Goal: Task Accomplishment & Management: Use online tool/utility

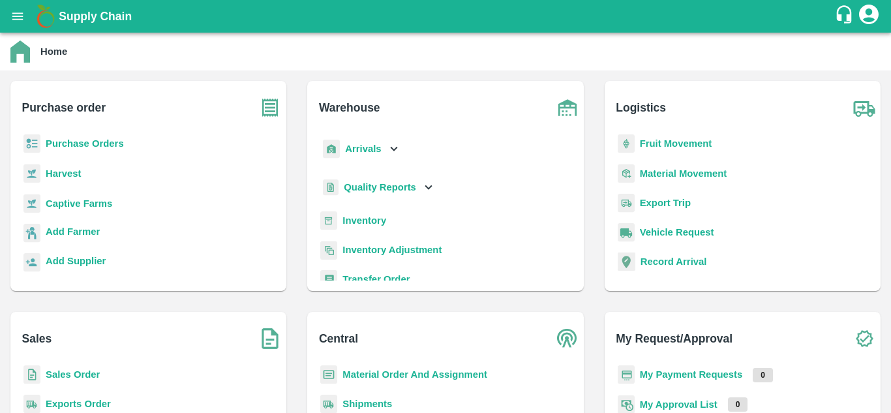
scroll to position [7, 0]
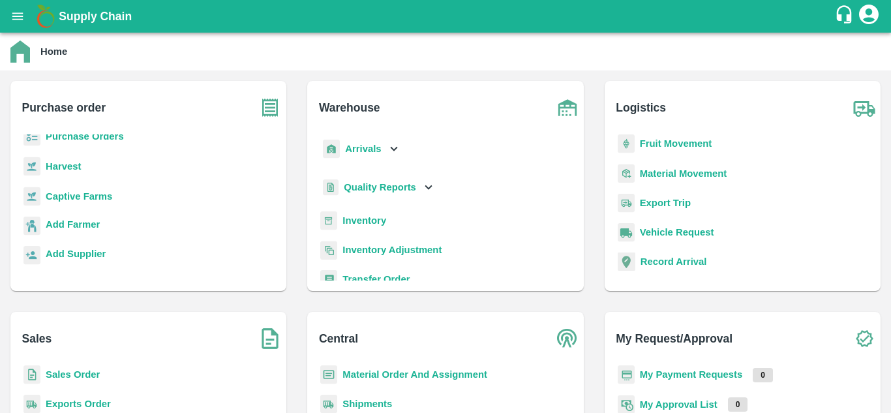
click at [65, 379] on b "Sales Order" at bounding box center [73, 374] width 54 height 10
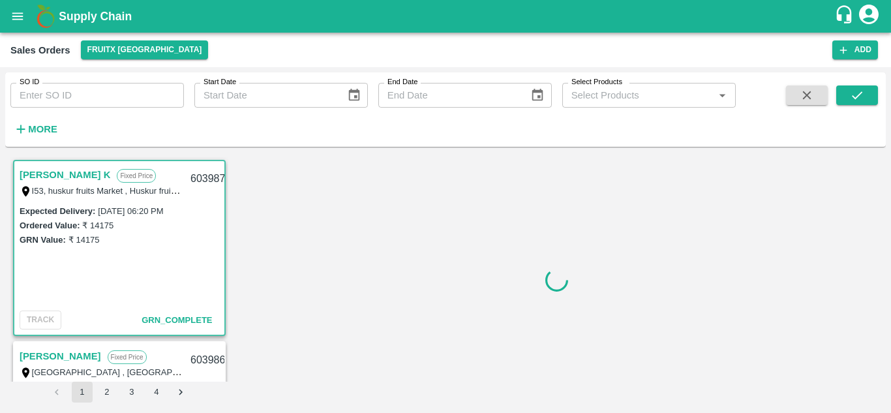
click at [69, 96] on input "SO ID" at bounding box center [96, 95] width 173 height 25
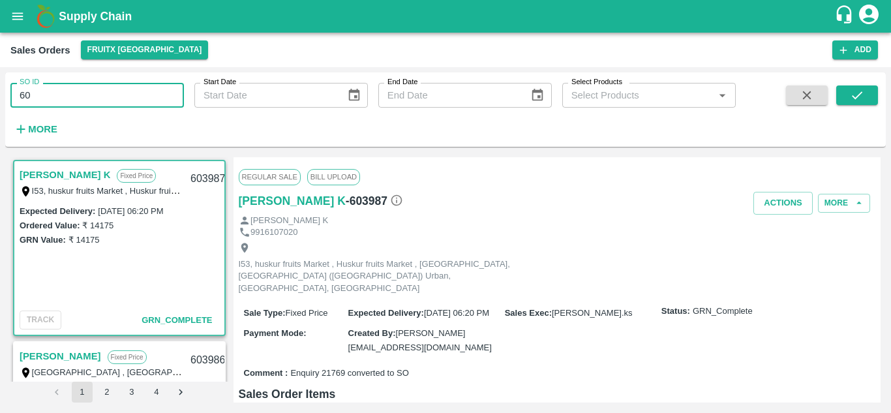
type input "60"
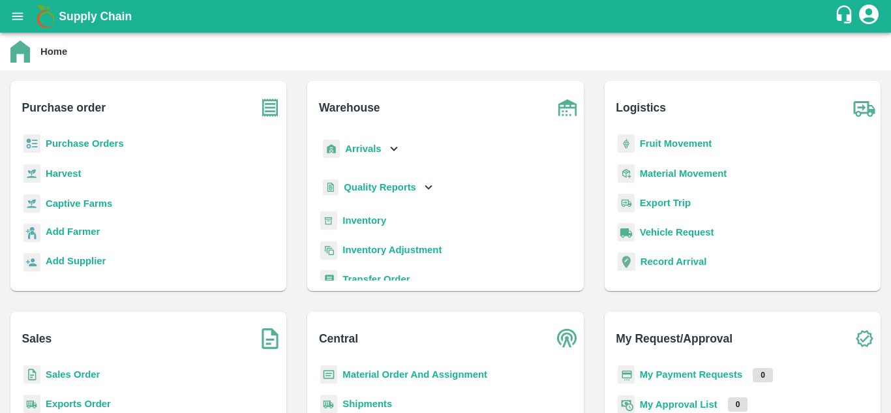
click at [70, 374] on b "Sales Order" at bounding box center [73, 374] width 54 height 10
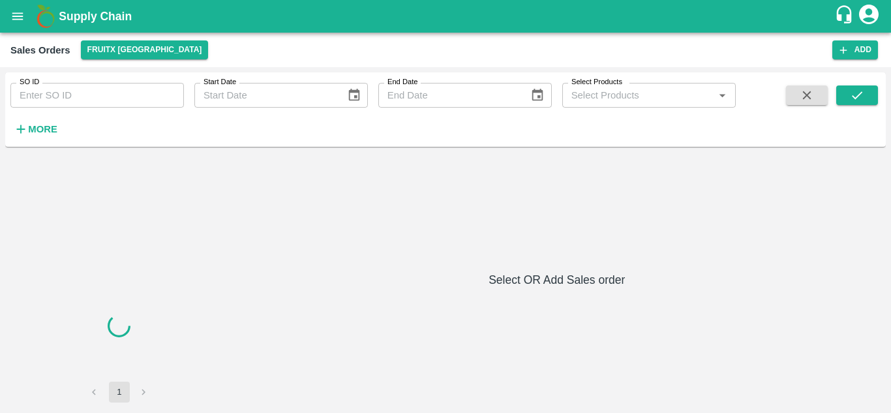
click at [89, 102] on input "SO ID" at bounding box center [96, 95] width 173 height 25
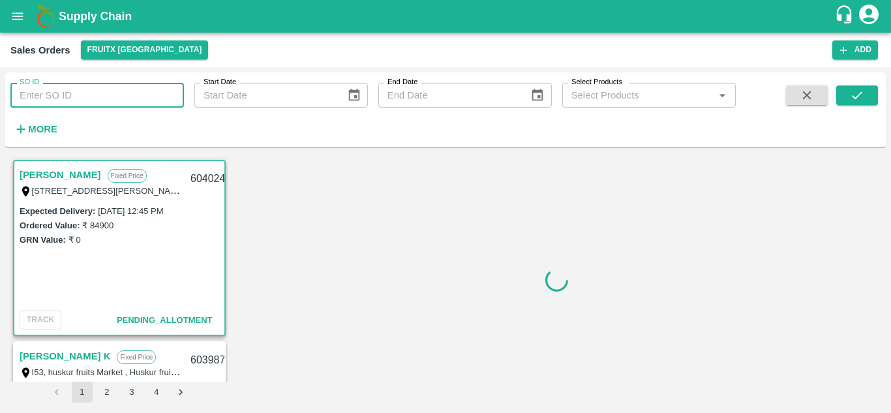
paste input "602013"
type input "602013"
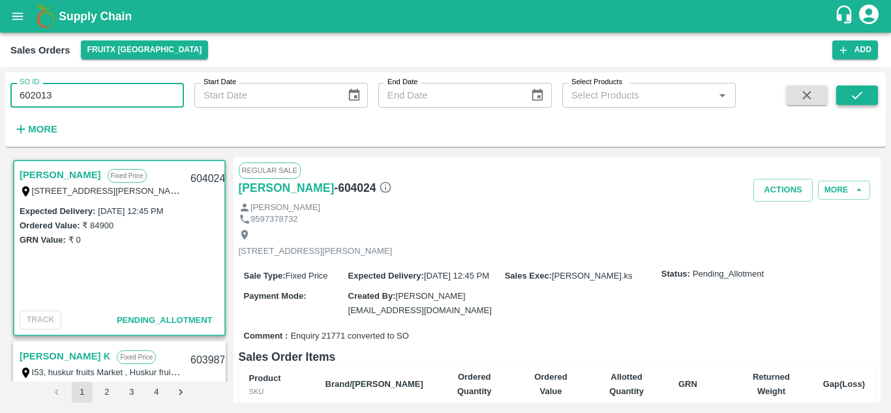
click at [859, 98] on icon "submit" at bounding box center [857, 95] width 14 height 14
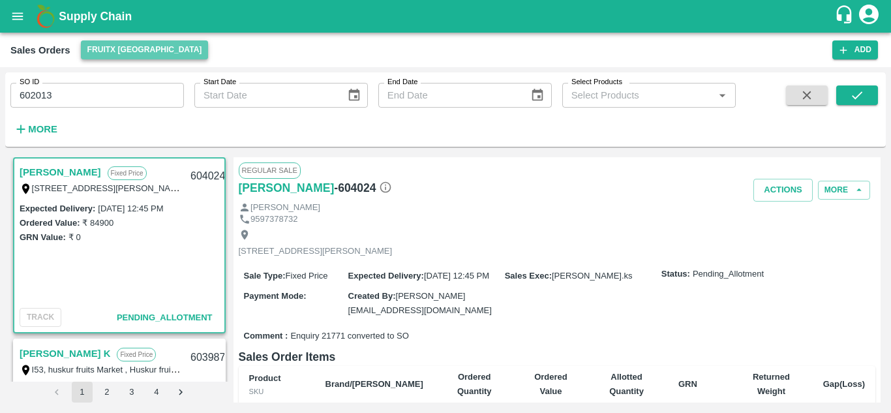
click at [148, 50] on button "FruitX [GEOGRAPHIC_DATA]" at bounding box center [145, 49] width 128 height 19
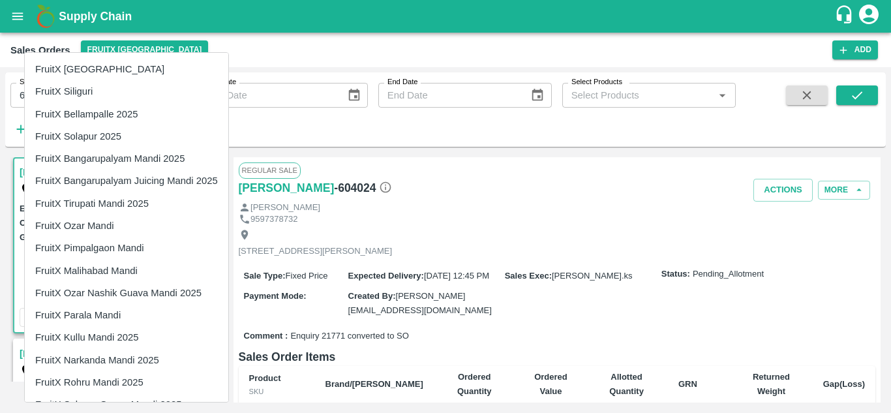
click at [299, 43] on div at bounding box center [445, 206] width 891 height 413
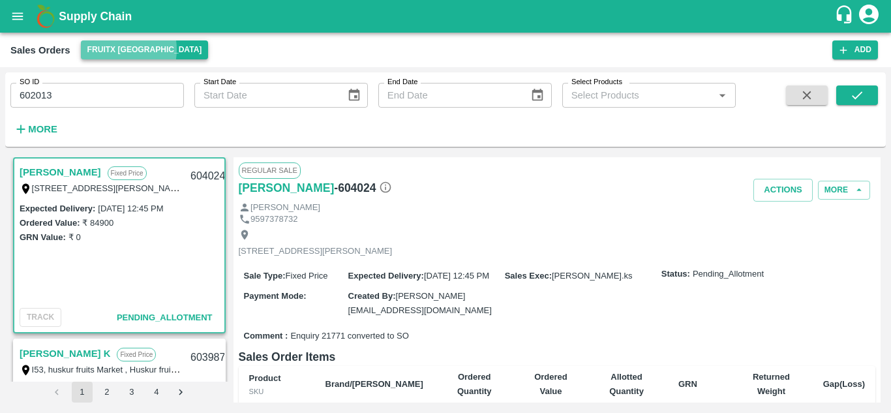
click at [112, 50] on button "FruitX [GEOGRAPHIC_DATA]" at bounding box center [145, 49] width 128 height 19
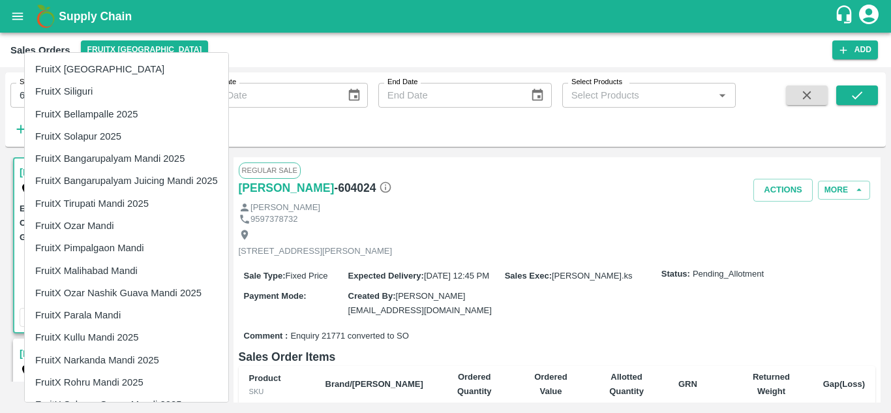
scroll to position [42, 0]
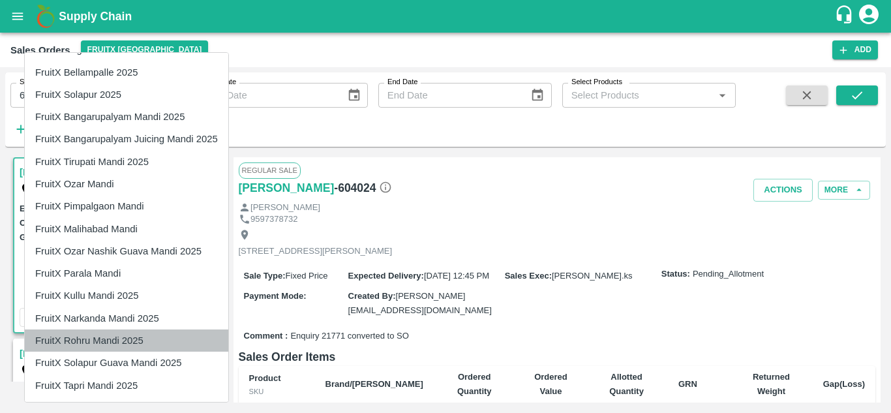
click at [98, 334] on li "FruitX Rohru Mandi 2025" at bounding box center [126, 340] width 203 height 22
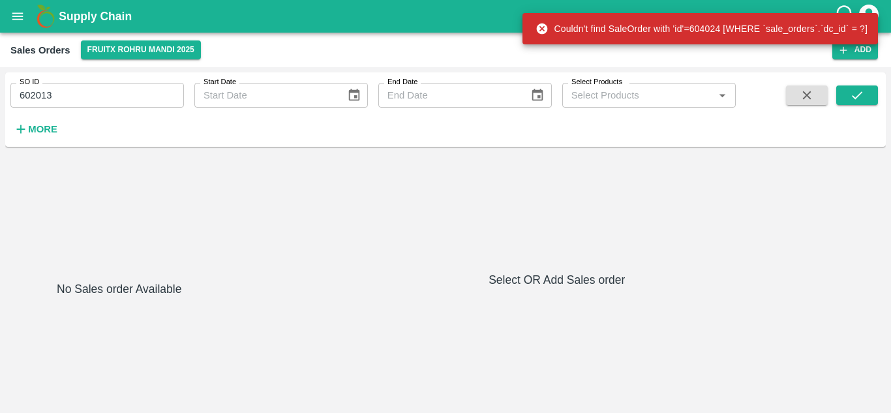
click at [119, 98] on input "602013" at bounding box center [96, 95] width 173 height 25
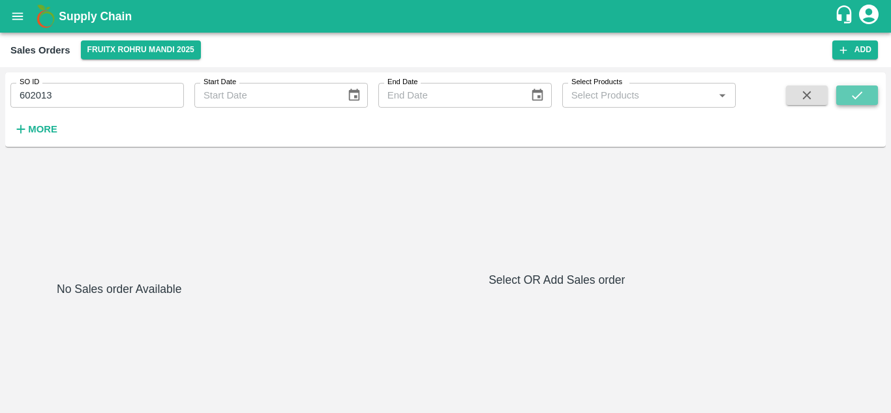
click at [867, 95] on button "submit" at bounding box center [857, 95] width 42 height 20
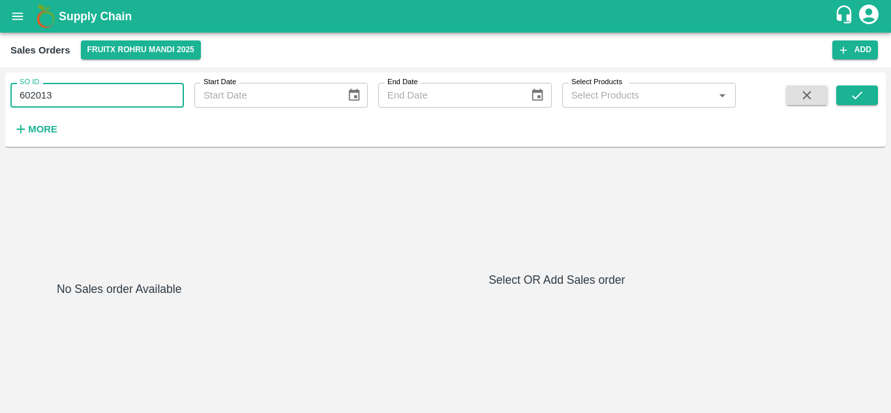
drag, startPoint x: 80, startPoint y: 94, endPoint x: 62, endPoint y: 95, distance: 17.6
click at [62, 95] on input "602013" at bounding box center [96, 95] width 173 height 25
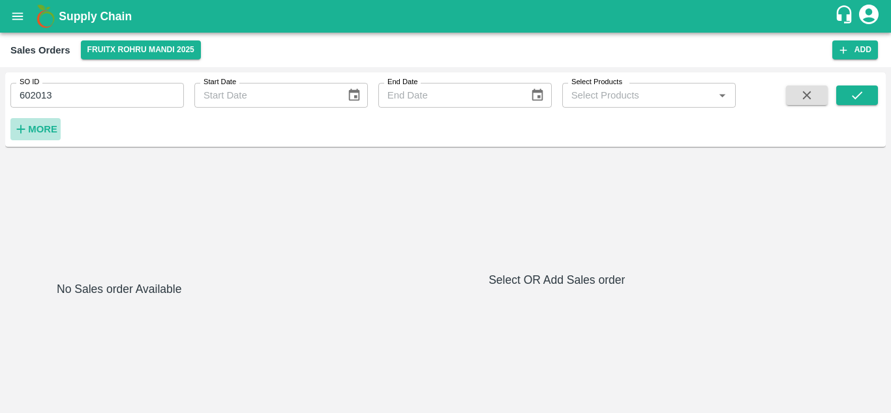
click at [41, 123] on h6 "More" at bounding box center [42, 129] width 29 height 17
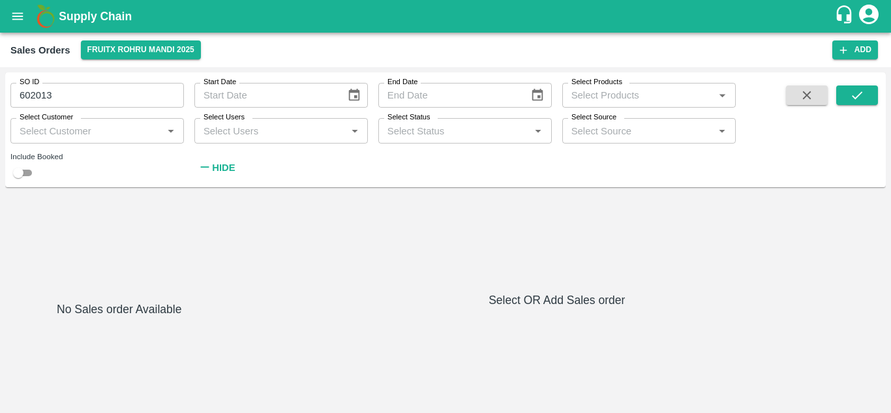
click at [83, 104] on input "602013" at bounding box center [96, 95] width 173 height 25
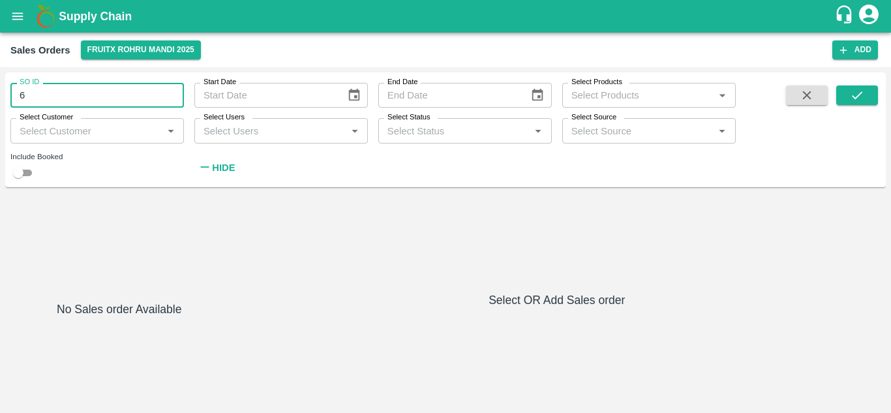
type input "6"
click at [358, 95] on icon "Choose date" at bounding box center [354, 95] width 14 height 14
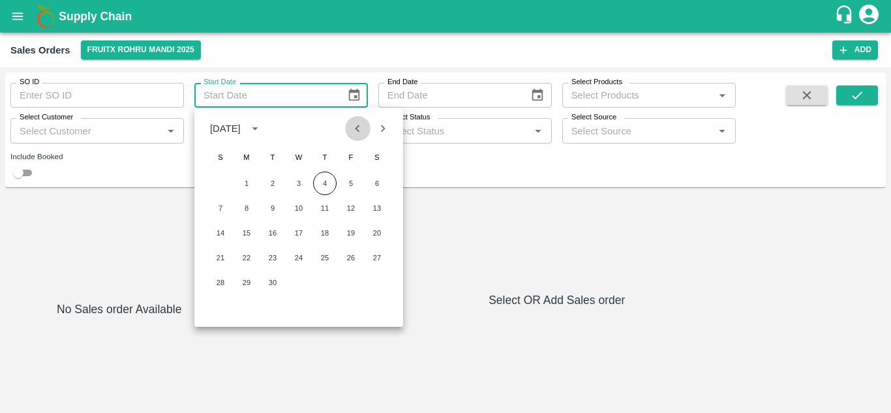
click at [356, 123] on icon "Previous month" at bounding box center [357, 128] width 14 height 14
click at [323, 209] on button "7" at bounding box center [324, 207] width 23 height 23
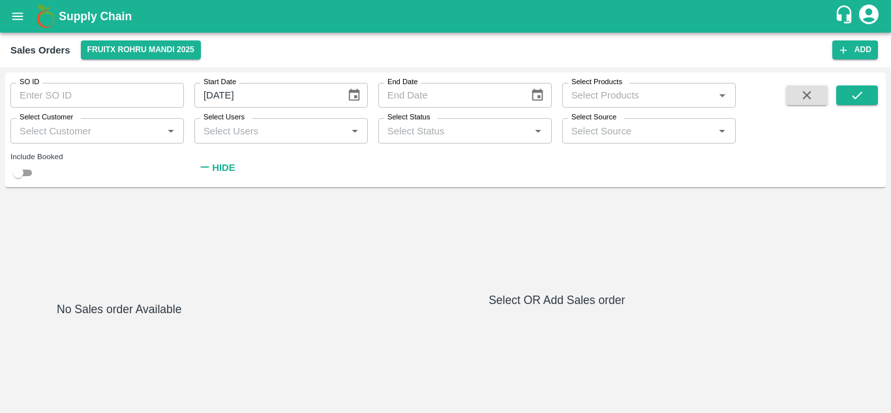
type input "[DATE]"
type input "DD/MM/YYYY"
click at [445, 96] on input "DD/MM/YYYY" at bounding box center [449, 95] width 142 height 25
click at [544, 97] on icon "Choose date" at bounding box center [537, 95] width 14 height 14
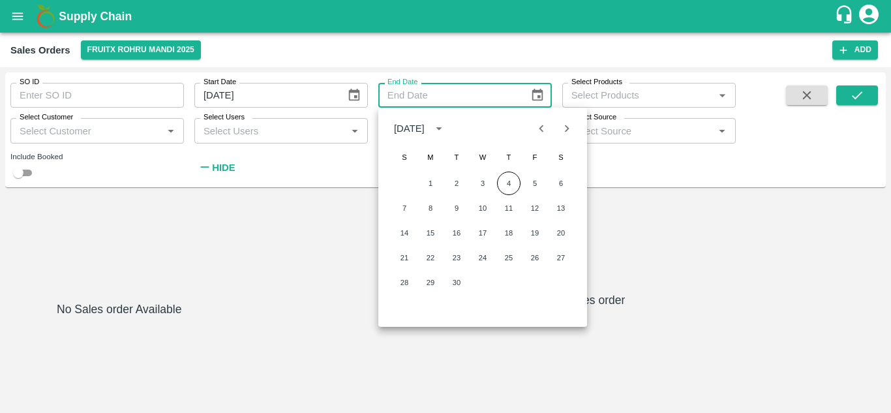
click at [537, 128] on icon "Previous month" at bounding box center [541, 128] width 14 height 14
click at [556, 208] on button "9" at bounding box center [560, 207] width 23 height 23
type input "[DATE]"
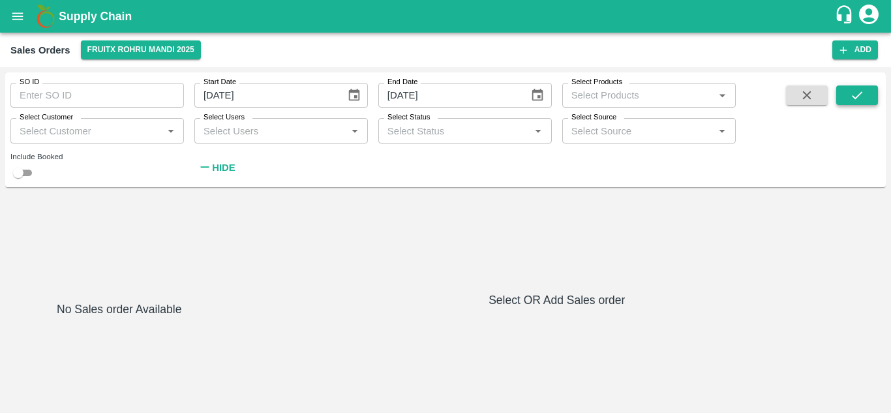
click at [869, 93] on button "submit" at bounding box center [857, 95] width 42 height 20
click at [854, 99] on icon "submit" at bounding box center [857, 95] width 14 height 14
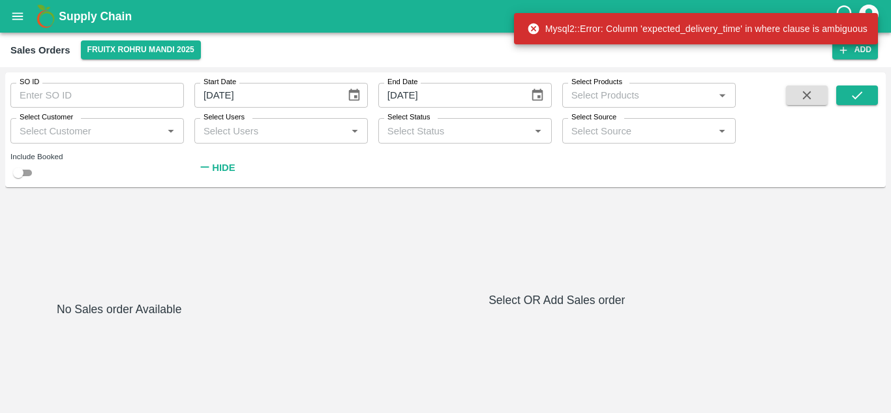
click at [37, 53] on div "Sales Orders" at bounding box center [40, 50] width 60 height 17
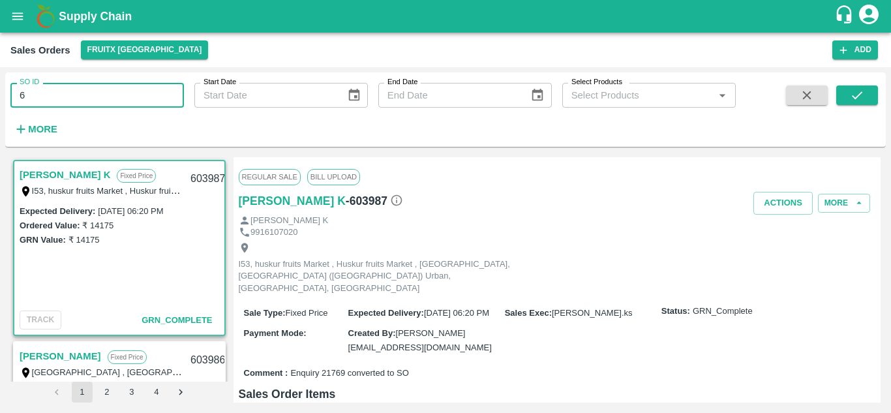
type input "6"
click at [5, 5] on div "Supply Chain" at bounding box center [445, 16] width 891 height 33
click at [12, 16] on icon "open drawer" at bounding box center [17, 16] width 14 height 14
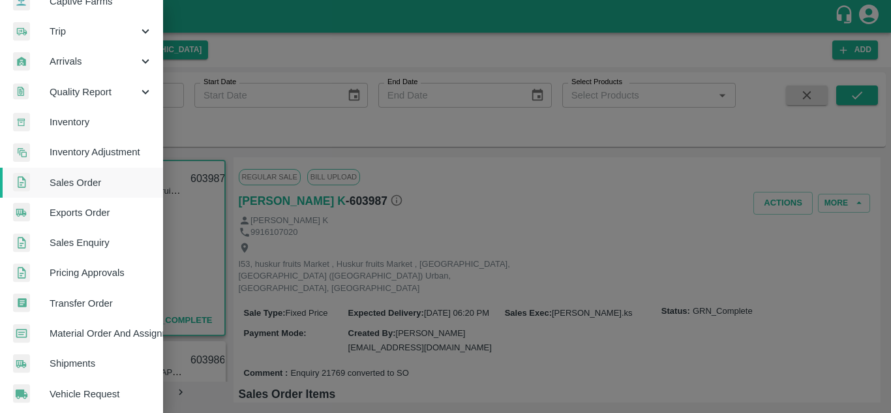
scroll to position [223, 0]
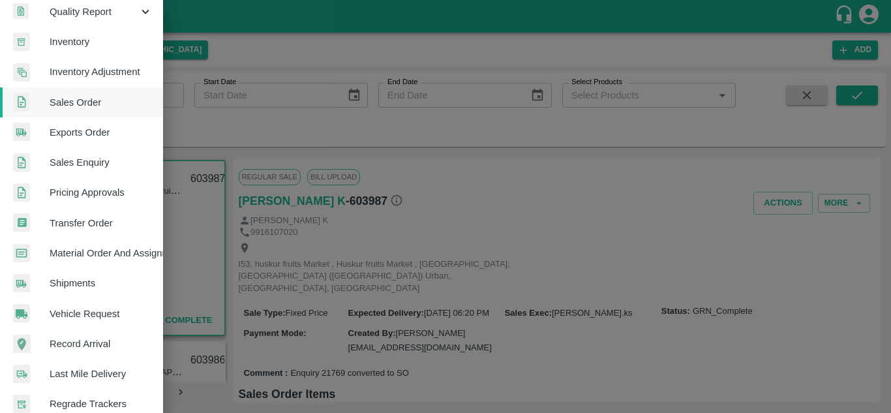
click at [78, 164] on span "Sales Enquiry" at bounding box center [101, 162] width 103 height 14
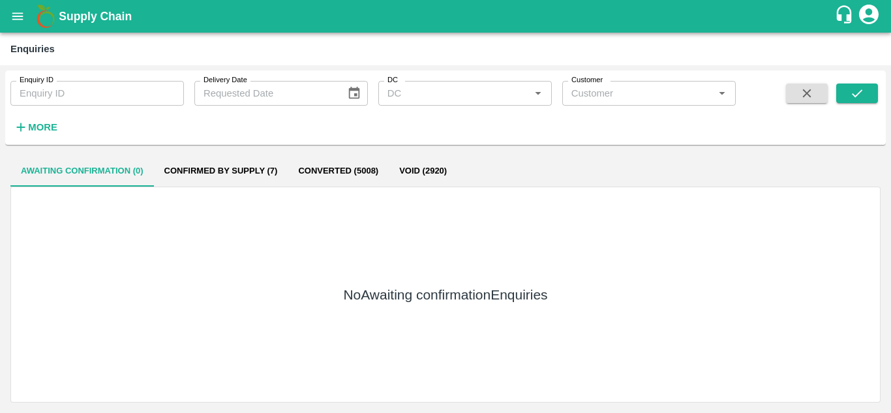
click at [83, 87] on input "Enquiry ID" at bounding box center [96, 93] width 173 height 25
click at [209, 172] on button "Confirmed by supply (7)" at bounding box center [221, 170] width 134 height 31
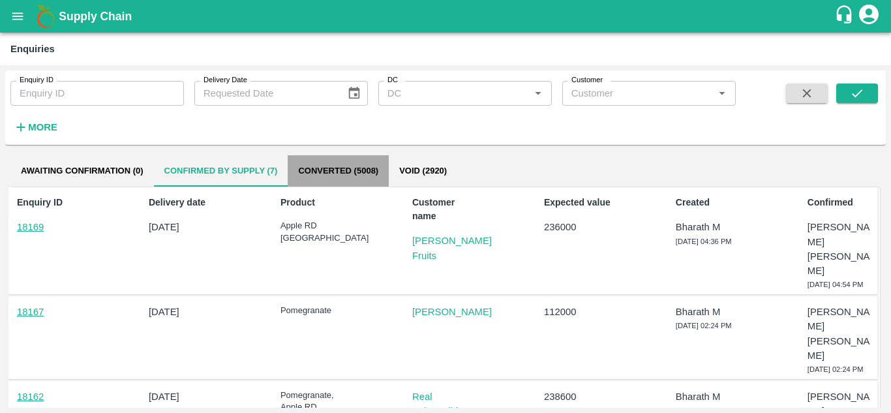
click at [321, 175] on button "Converted (5008)" at bounding box center [338, 170] width 101 height 31
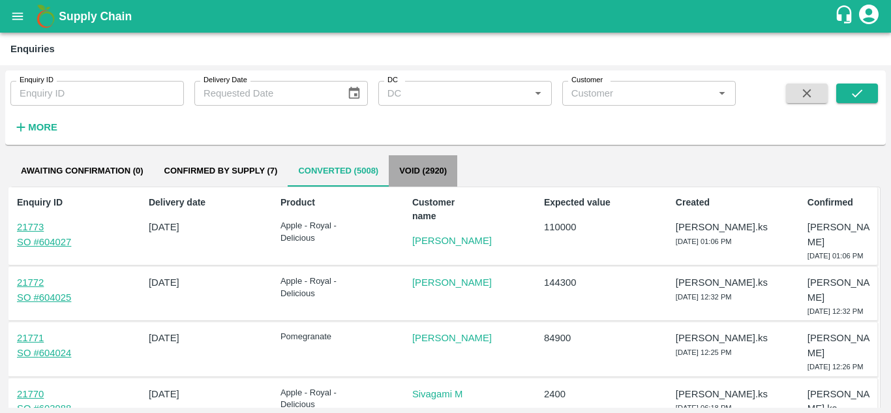
click at [430, 168] on button "Void (2920)" at bounding box center [423, 170] width 68 height 31
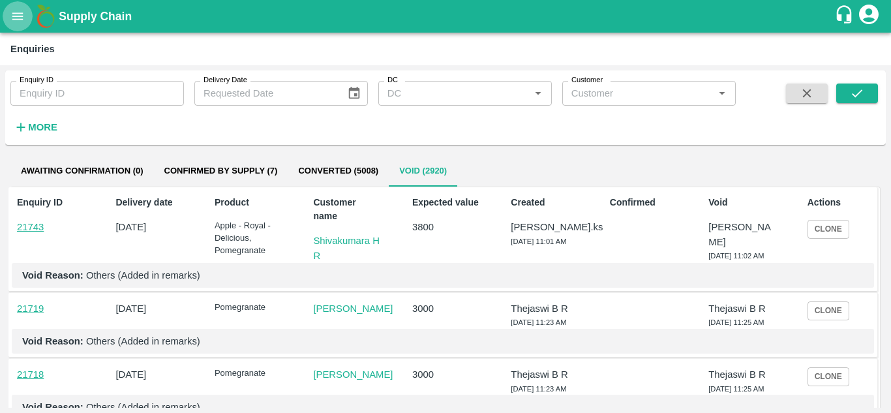
click at [22, 23] on icon "open drawer" at bounding box center [17, 16] width 14 height 14
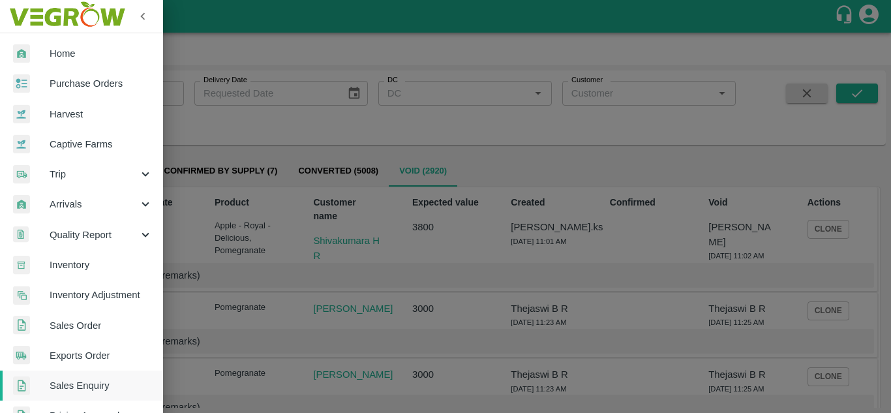
click at [22, 23] on img at bounding box center [67, 16] width 122 height 40
click at [303, 38] on div at bounding box center [445, 206] width 891 height 413
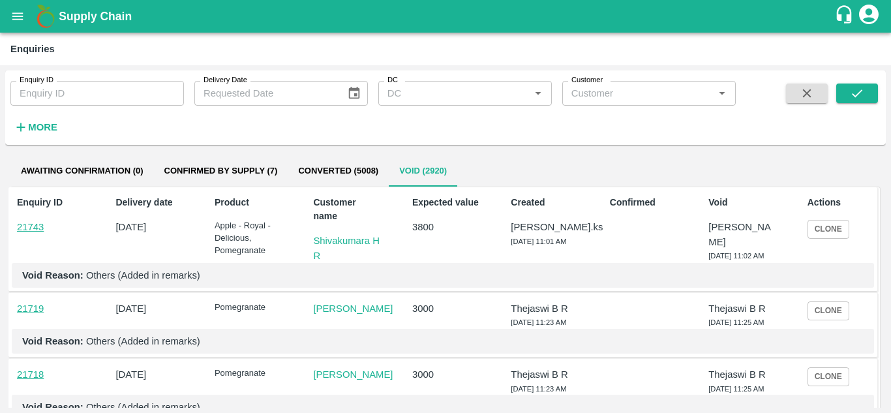
click at [16, 5] on button "open drawer" at bounding box center [18, 16] width 30 height 30
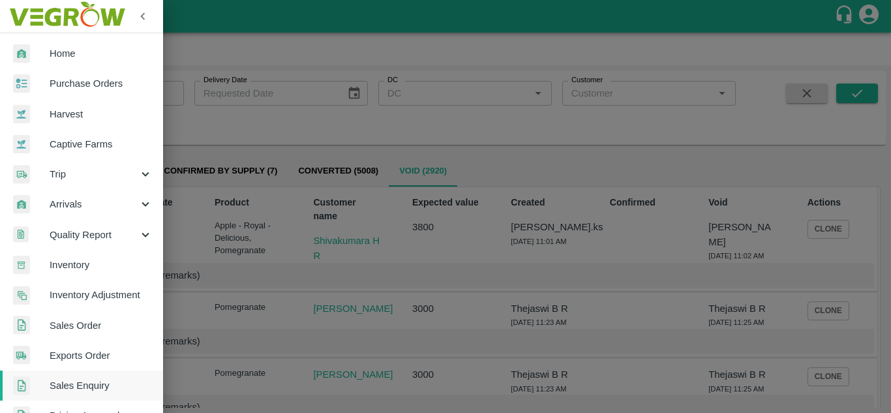
click at [86, 85] on span "Purchase Orders" at bounding box center [101, 83] width 103 height 14
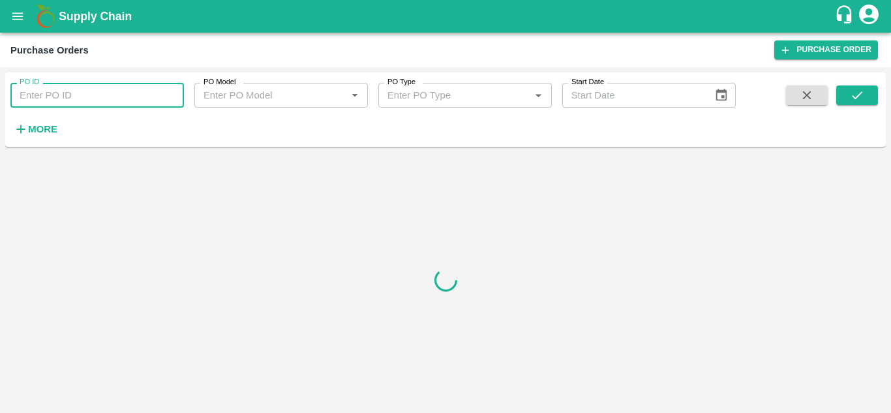
click at [82, 98] on input "PO ID" at bounding box center [96, 95] width 173 height 25
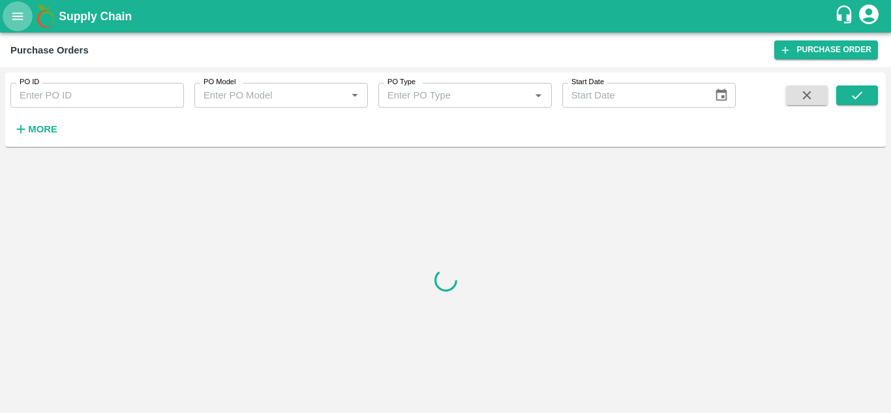
click at [20, 25] on button "open drawer" at bounding box center [18, 16] width 30 height 30
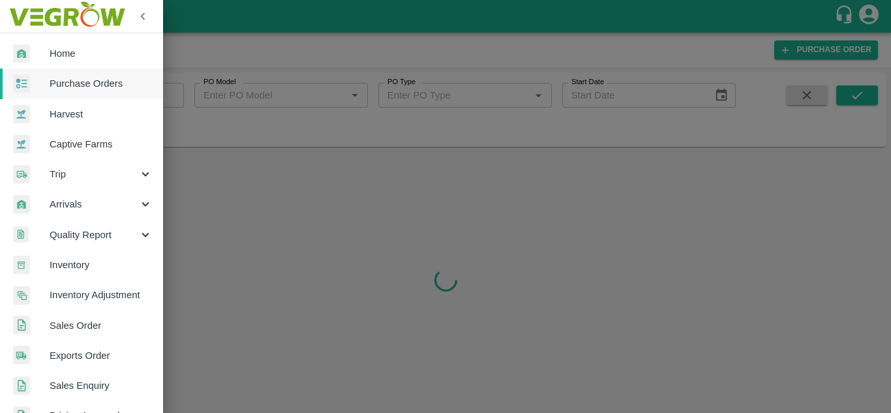
scroll to position [132, 0]
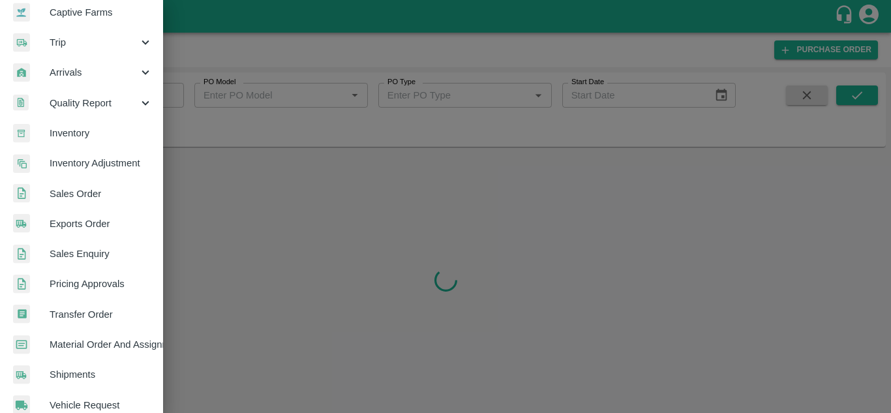
click at [63, 192] on span "Sales Order" at bounding box center [101, 193] width 103 height 14
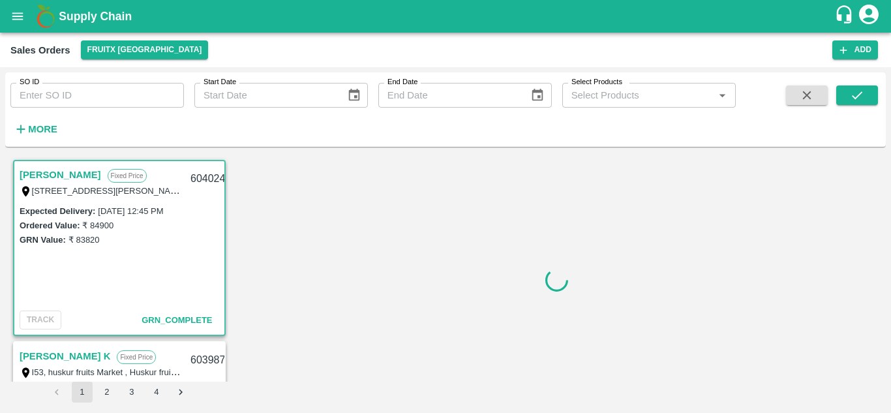
click at [69, 95] on input "SO ID" at bounding box center [96, 95] width 173 height 25
paste input "602013"
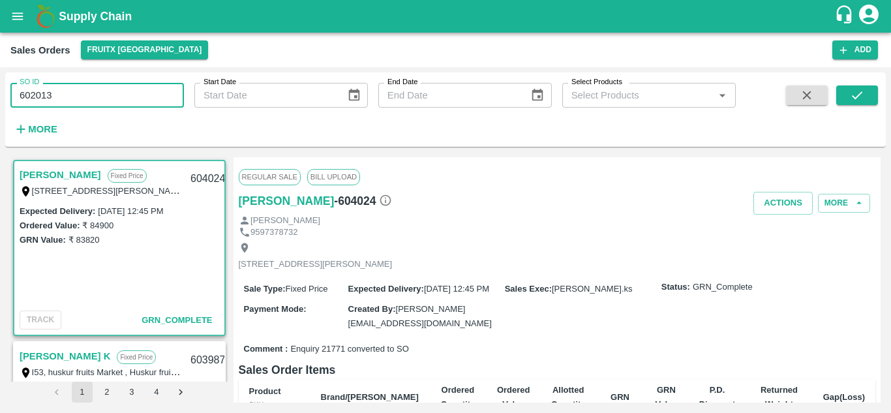
type input "602013"
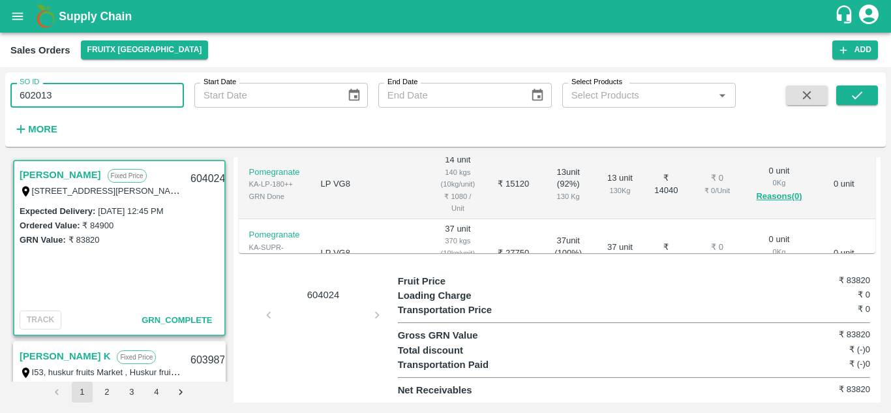
scroll to position [1075, 0]
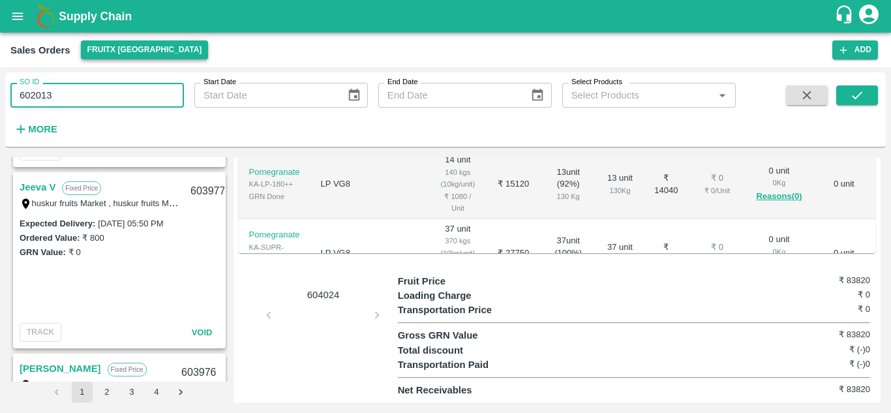
click at [113, 52] on button "FruitX [GEOGRAPHIC_DATA]" at bounding box center [145, 49] width 128 height 19
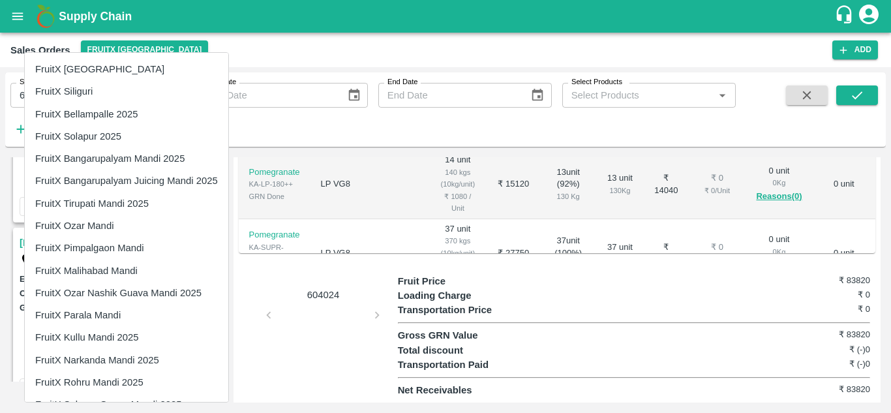
scroll to position [42, 0]
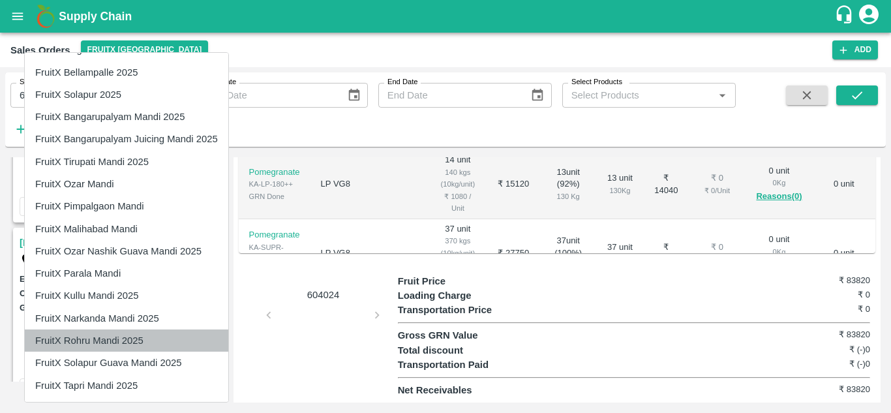
click at [74, 335] on li "FruitX Rohru Mandi 2025" at bounding box center [126, 340] width 203 height 22
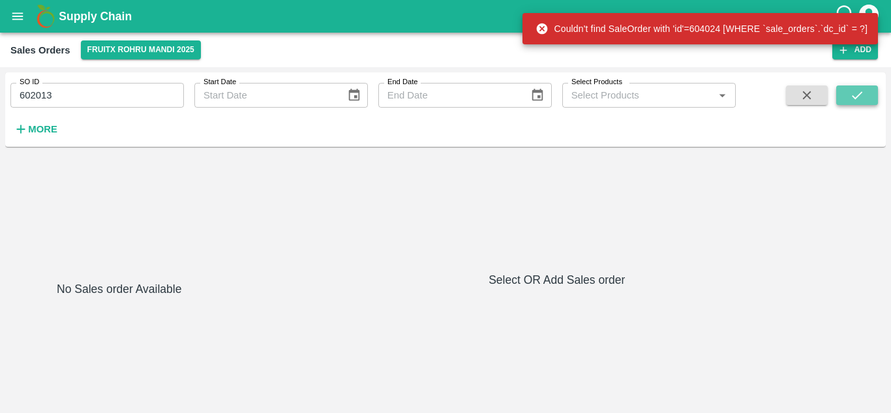
click at [850, 92] on icon "submit" at bounding box center [857, 95] width 14 height 14
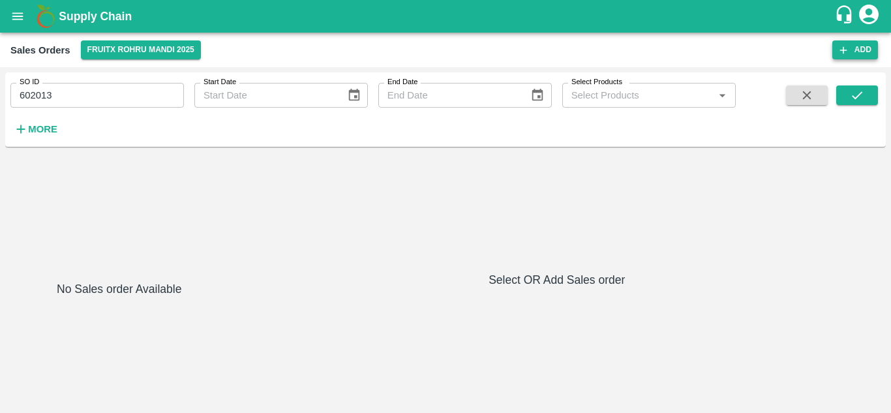
click at [852, 48] on button "Add" at bounding box center [855, 49] width 46 height 19
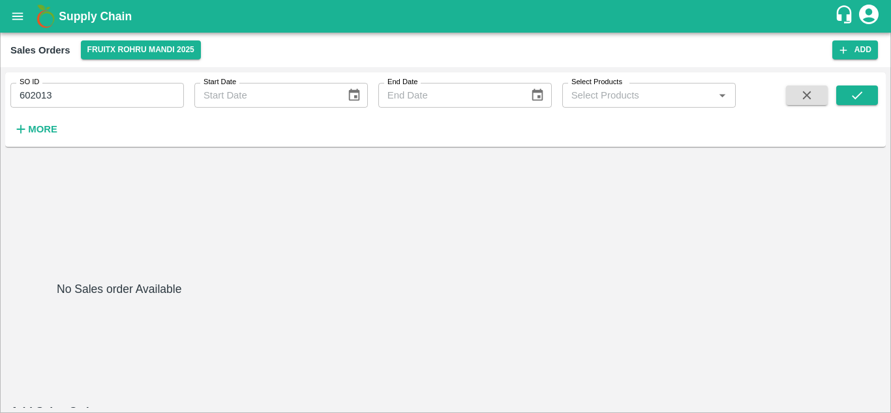
click at [306, 251] on body "Supply Chain Sales Orders FruitX Rohru Mandi 2025 Add SO ID 602013 SO ID Start …" at bounding box center [445, 206] width 891 height 413
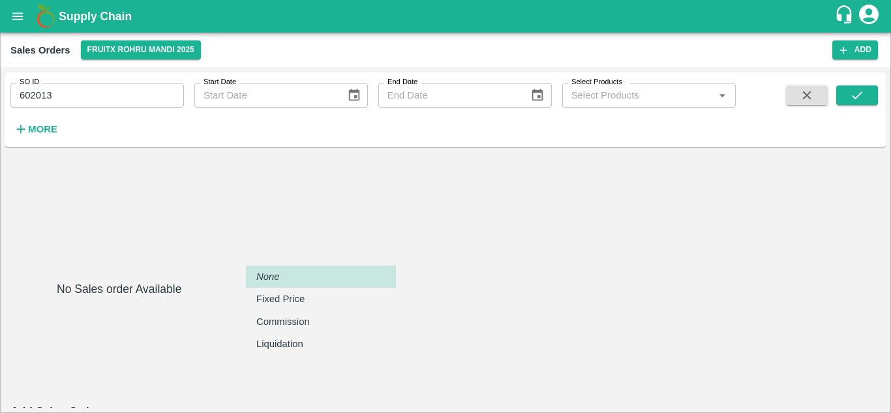
click at [306, 251] on body "Supply Chain Sales Orders FruitX Rohru Mandi 2025 Add SO ID 602013 SO ID Start …" at bounding box center [445, 206] width 891 height 413
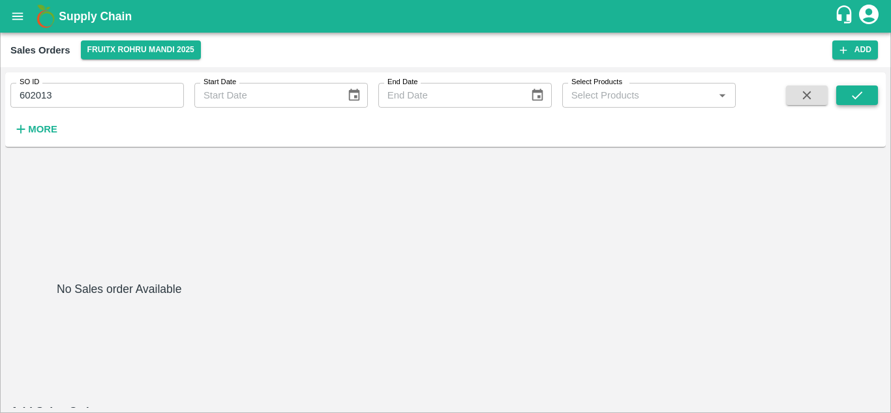
drag, startPoint x: 875, startPoint y: 108, endPoint x: 864, endPoint y: 104, distance: 11.6
click at [864, 104] on span at bounding box center [857, 111] width 42 height 53
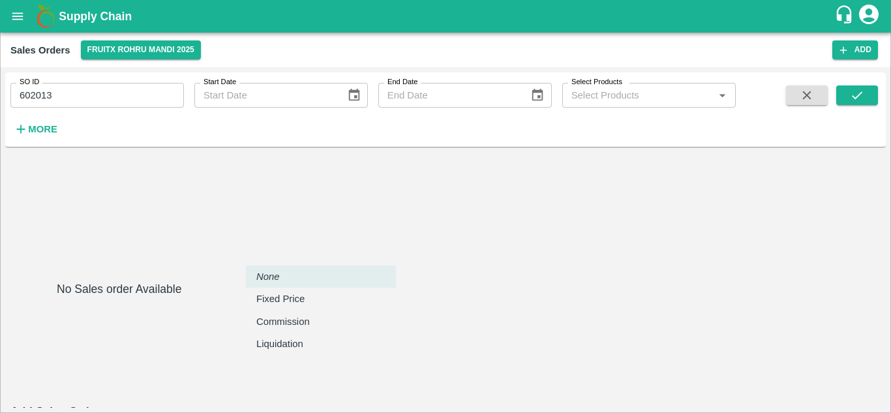
click at [382, 244] on body "Supply Chain Sales Orders FruitX Rohru Mandi 2025 Add SO ID 602013 SO ID Start …" at bounding box center [445, 206] width 891 height 413
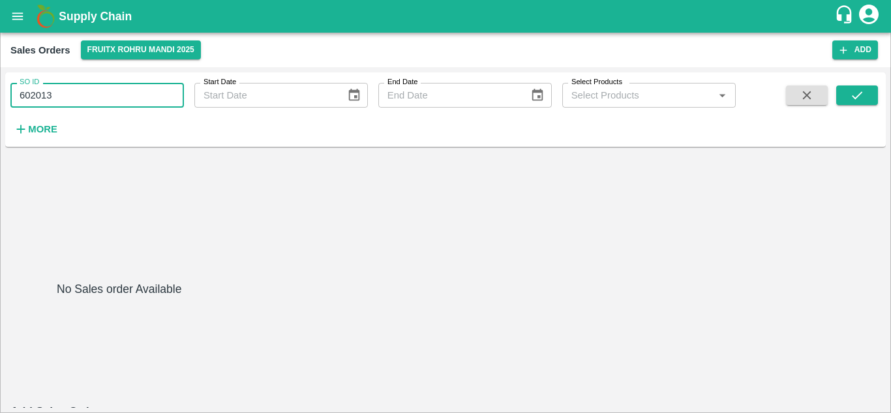
drag, startPoint x: 68, startPoint y: 101, endPoint x: 0, endPoint y: 93, distance: 68.3
click at [0, 93] on div "SO ID 602013 SO ID Start Date Start Date End Date End Date Select Products Sele…" at bounding box center [445, 240] width 891 height 346
type input "="
click at [156, 54] on button "FruitX Rohru Mandi 2025" at bounding box center [141, 49] width 120 height 19
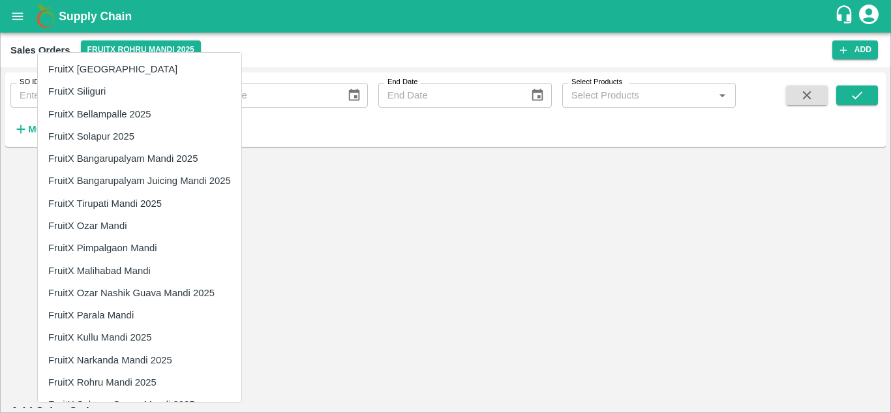
click at [422, 164] on div at bounding box center [445, 206] width 891 height 413
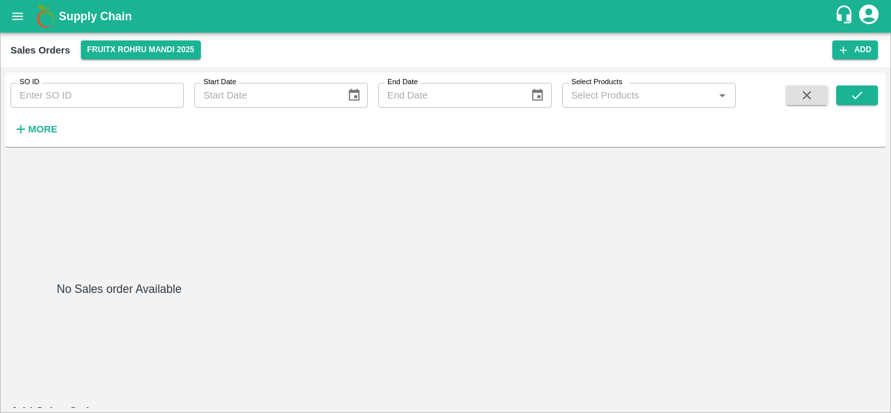
click at [810, 91] on icon "button" at bounding box center [807, 95] width 8 height 8
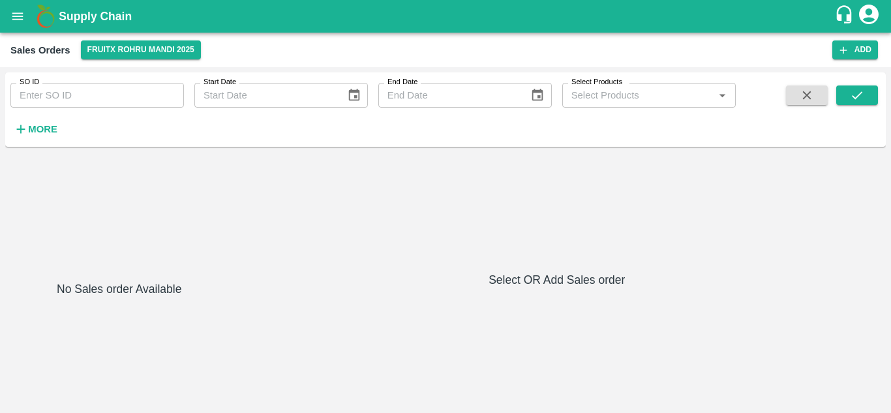
click at [43, 127] on strong "More" at bounding box center [42, 129] width 29 height 10
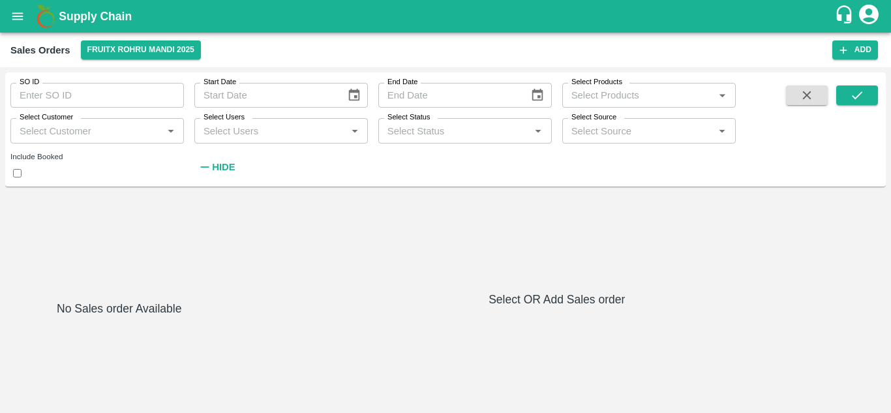
click at [127, 128] on input "Select Customer" at bounding box center [86, 130] width 144 height 17
type input "b"
paste input "Neelima Laxman Panhale (Parala)"
type input "Neelima Laxman Panhale (Parala)"
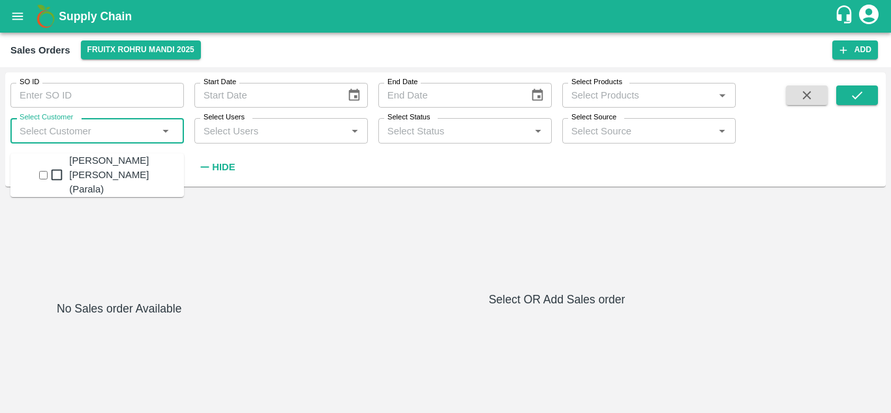
click at [88, 168] on div "Neelima Laxman Panhale (Parala)" at bounding box center [126, 175] width 115 height 44
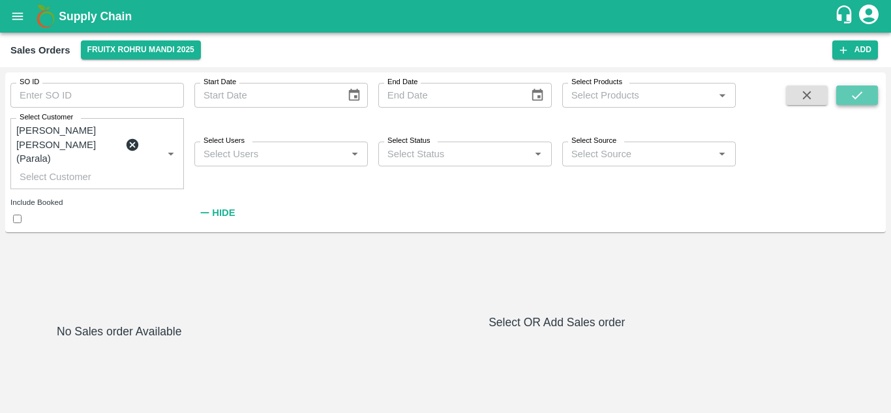
click at [860, 95] on icon "submit" at bounding box center [857, 95] width 14 height 14
click at [22, 215] on input "checkbox" at bounding box center [17, 219] width 8 height 8
checkbox input "true"
click at [869, 102] on button "submit" at bounding box center [857, 95] width 42 height 20
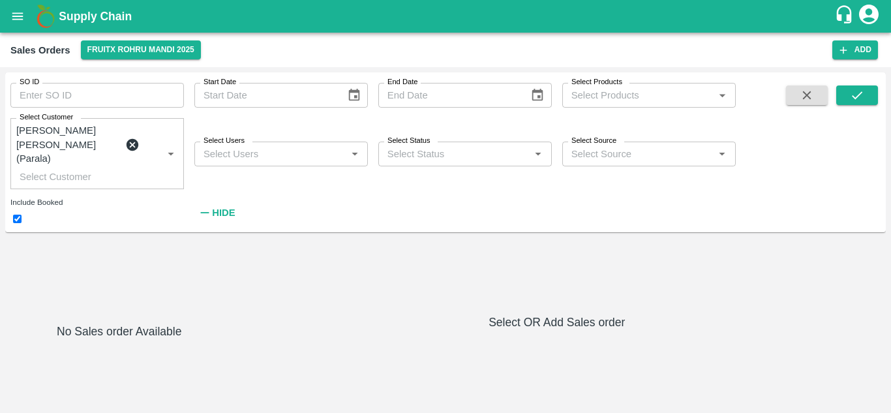
click at [226, 207] on strong "Hide" at bounding box center [223, 212] width 23 height 10
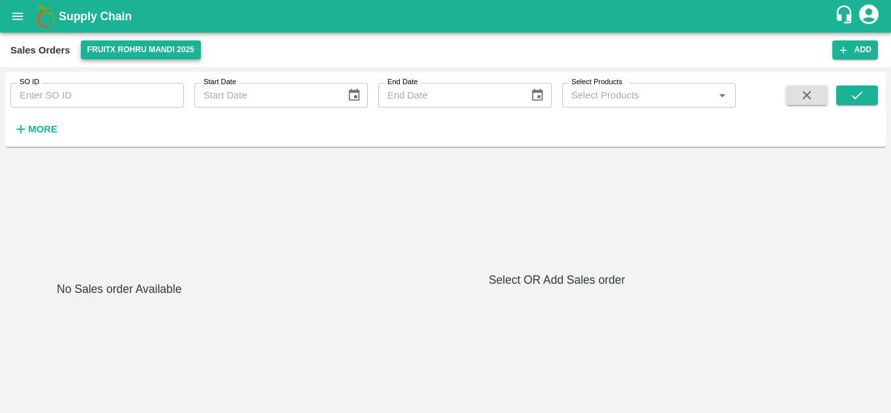
click at [131, 50] on button "FruitX Rohru Mandi 2025" at bounding box center [141, 49] width 120 height 19
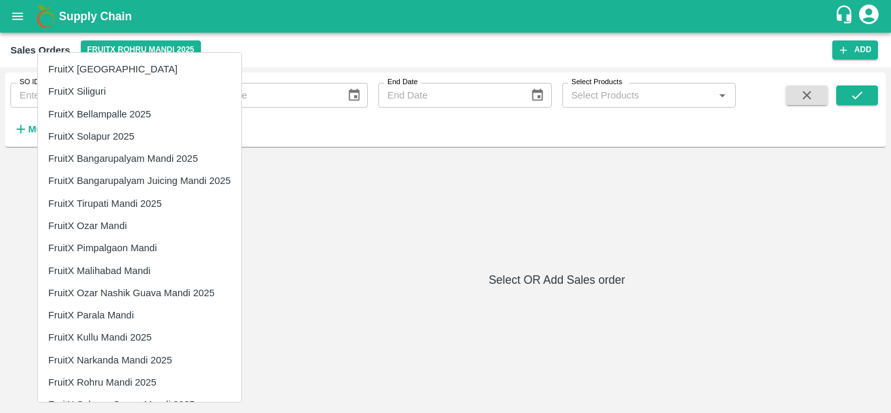
click at [71, 74] on li "FruitX [GEOGRAPHIC_DATA]" at bounding box center [139, 69] width 203 height 22
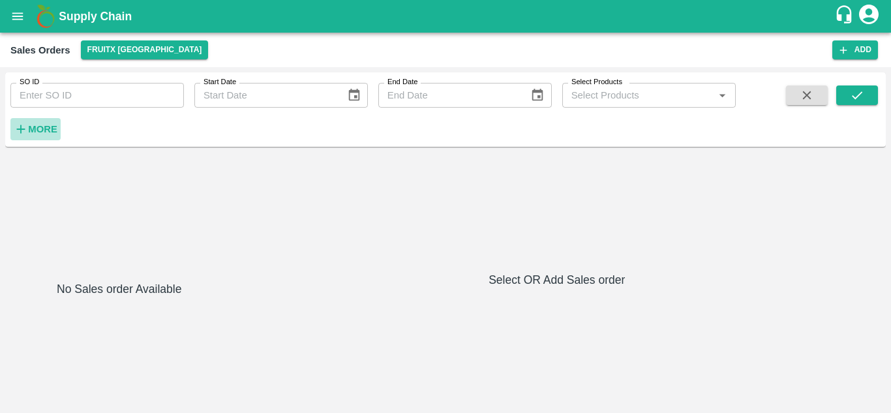
click at [27, 129] on icon "button" at bounding box center [21, 129] width 14 height 14
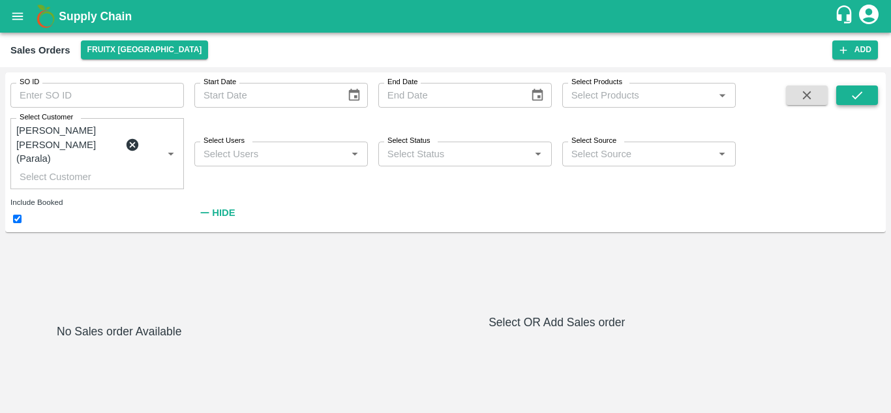
click at [859, 97] on icon "submit" at bounding box center [857, 95] width 14 height 14
click at [857, 95] on icon "submit" at bounding box center [857, 95] width 14 height 14
click at [854, 55] on button "Add" at bounding box center [855, 49] width 46 height 19
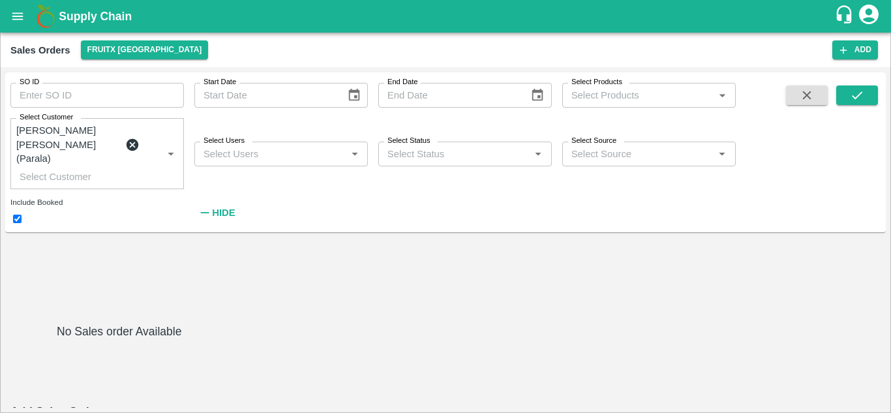
scroll to position [10, 0]
click at [342, 306] on body "Supply Chain Sales Orders FruitX Bangalore Add SO ID SO ID Start Date Start Dat…" at bounding box center [445, 206] width 891 height 413
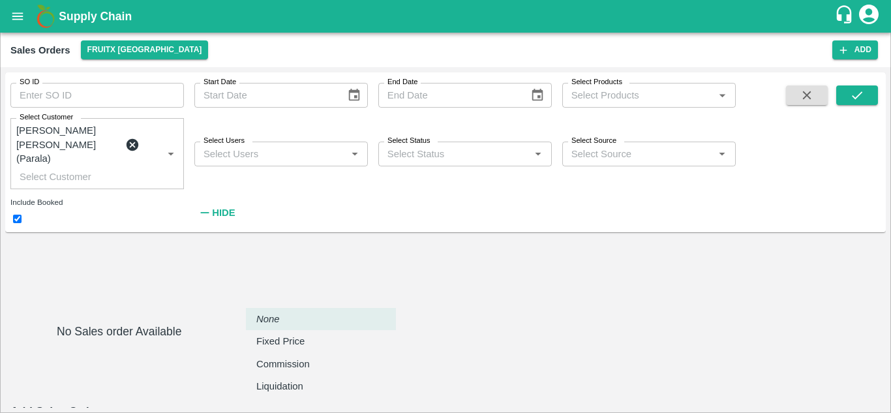
click at [479, 240] on div at bounding box center [445, 206] width 891 height 413
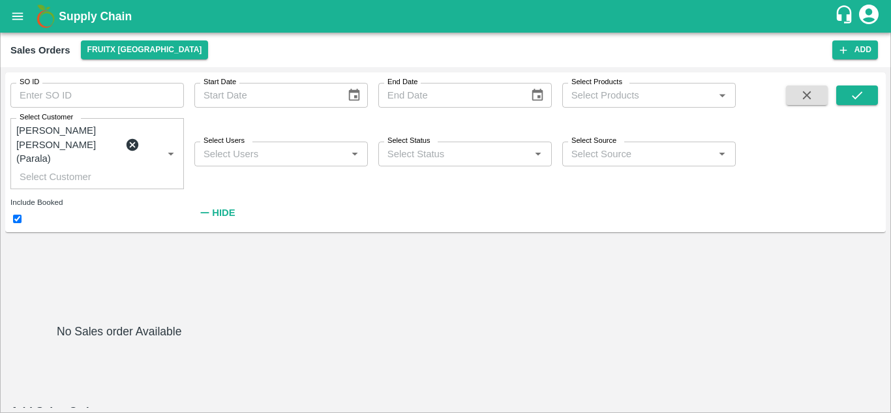
scroll to position [25, 0]
paste input "Neelima Laxman Panhale (Parala)"
type input "Neelima Laxman Panhale (Parala)"
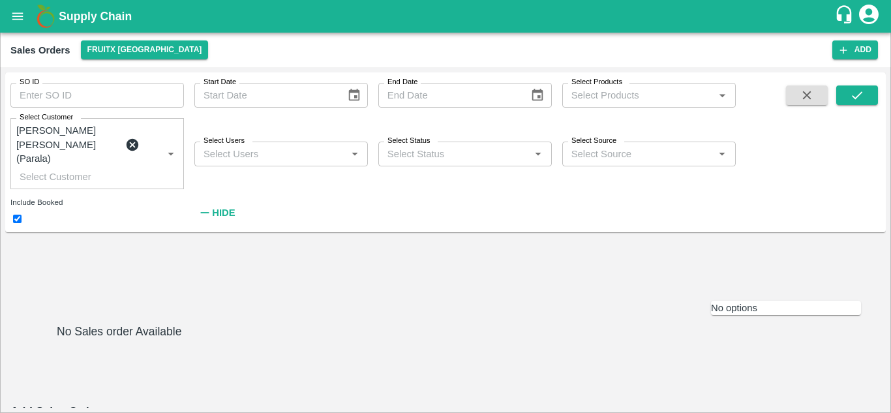
scroll to position [128, 0]
click at [127, 139] on icon at bounding box center [132, 145] width 12 height 12
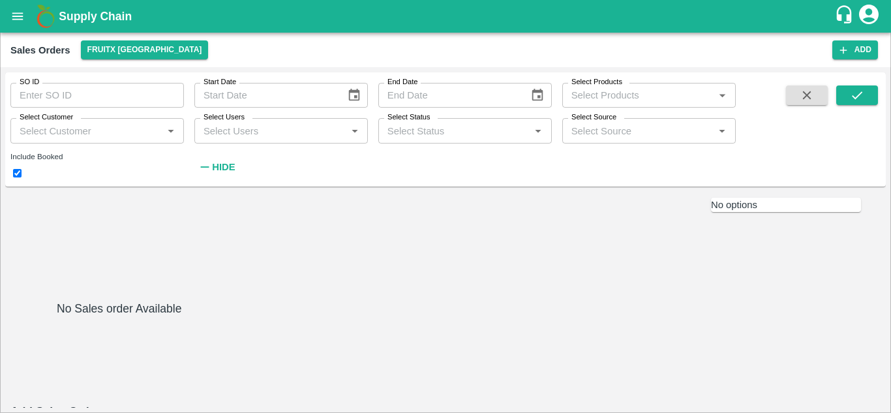
scroll to position [103, 0]
click at [812, 95] on icon "button" at bounding box center [806, 95] width 14 height 14
checkbox input "false"
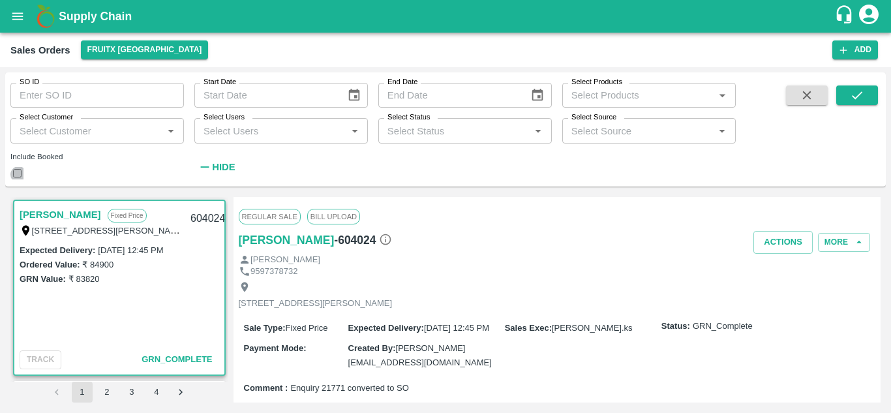
click at [18, 175] on input "checkbox" at bounding box center [17, 173] width 8 height 8
checkbox input "true"
click at [59, 101] on input "SO ID" at bounding box center [96, 95] width 173 height 25
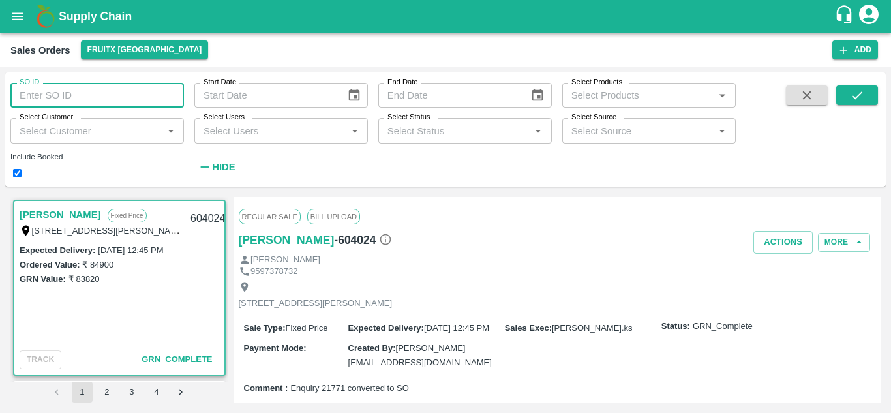
click at [105, 84] on input "SO ID" at bounding box center [96, 95] width 173 height 25
paste input "text"
type input "602013"
click at [869, 101] on button "submit" at bounding box center [857, 95] width 42 height 20
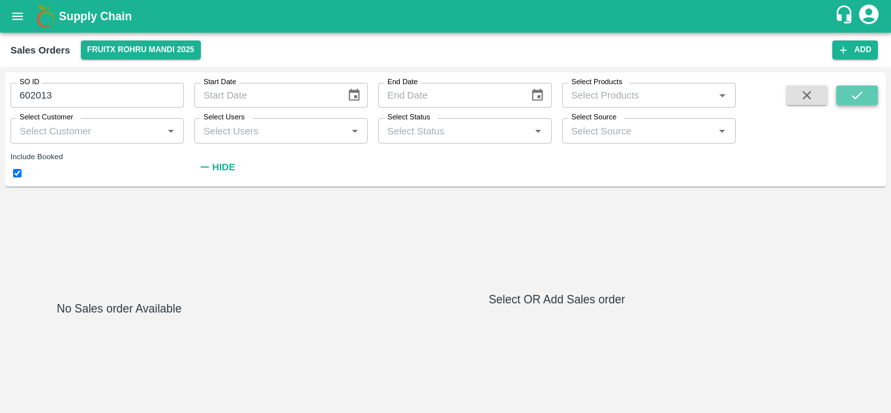
click at [858, 100] on icon "submit" at bounding box center [857, 95] width 14 height 14
click at [855, 98] on icon "submit" at bounding box center [857, 95] width 10 height 8
type input "DD/MM/YYYY"
click at [245, 98] on input "DD/MM/YYYY" at bounding box center [265, 95] width 142 height 25
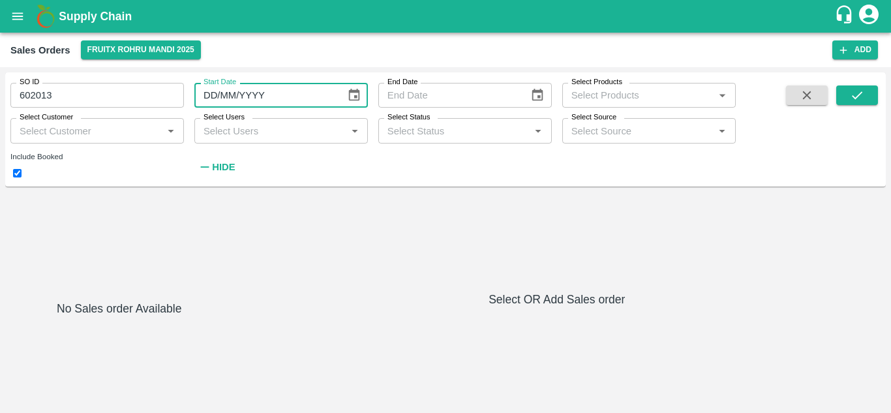
click at [245, 98] on input "DD/MM/YYYY" at bounding box center [265, 95] width 142 height 25
click at [136, 52] on button "FruitX Rohru Mandi 2025" at bounding box center [141, 49] width 120 height 19
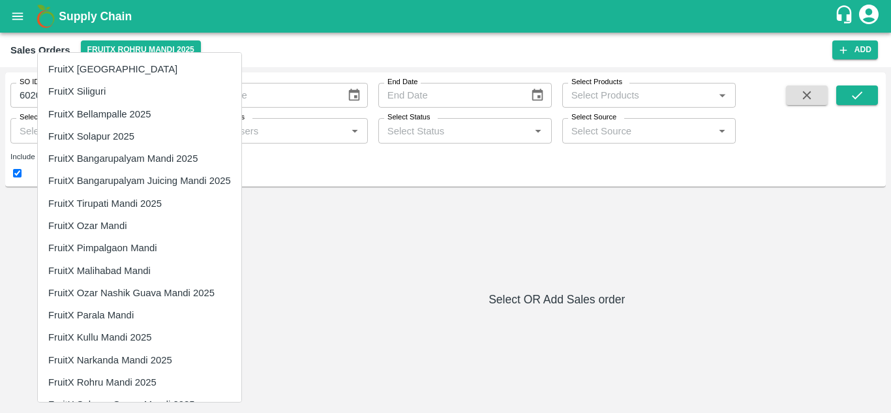
click at [108, 223] on li "FruitX Ozar Mandi" at bounding box center [139, 226] width 203 height 22
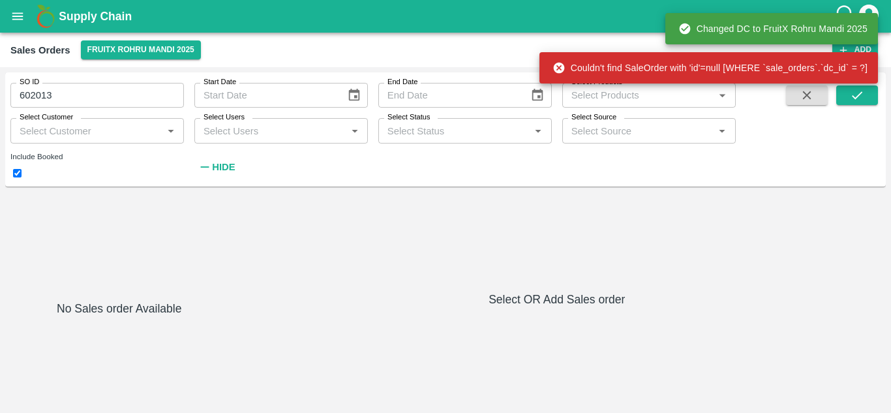
click at [66, 90] on input "602013" at bounding box center [96, 95] width 173 height 25
paste input "text"
click at [855, 92] on icon "submit" at bounding box center [857, 95] width 14 height 14
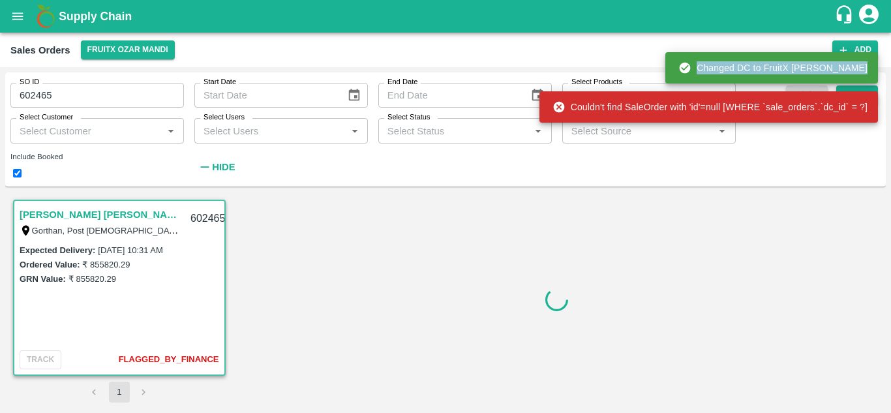
drag, startPoint x: 855, startPoint y: 92, endPoint x: 505, endPoint y: 243, distance: 380.8
click at [505, 243] on div "Supply Chain Sales Orders FruitX Ozar Mandi Add SO ID 602465 SO ID Start Date S…" at bounding box center [445, 206] width 891 height 413
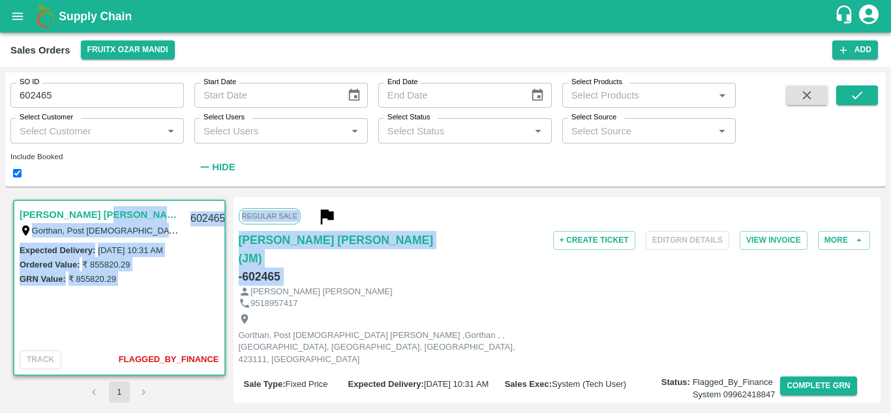
drag, startPoint x: 105, startPoint y: 215, endPoint x: 479, endPoint y: 254, distance: 376.3
click at [479, 254] on div "Yogesh Nanabhau Dhomase(JM) Gorthan, Post Shiravade Taluka Niphad ,Gorthan , , …" at bounding box center [445, 299] width 870 height 205
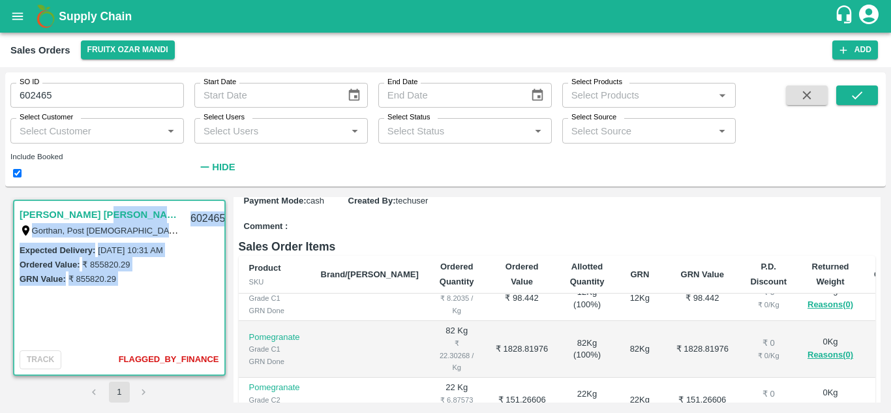
scroll to position [453, 0]
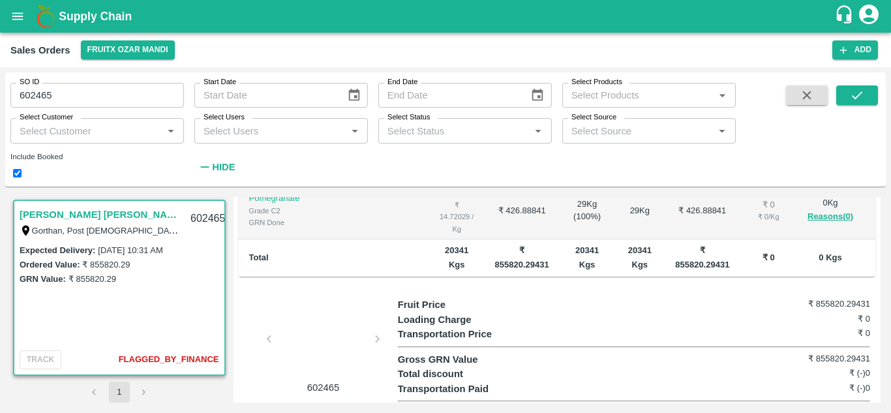
click at [323, 335] on div at bounding box center [324, 342] width 98 height 69
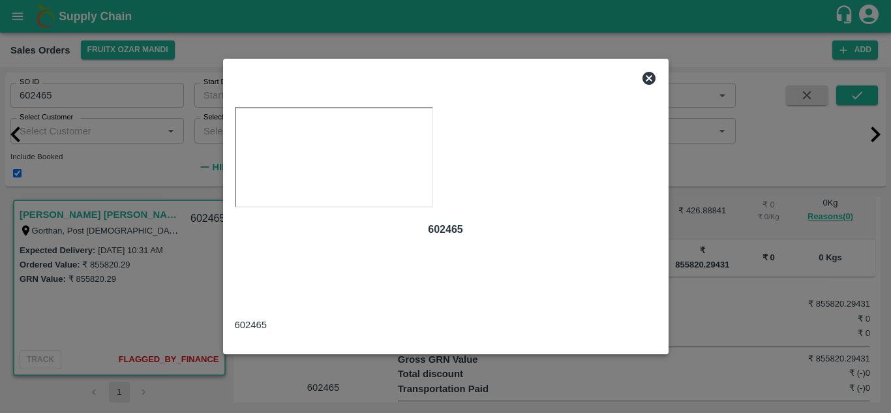
click at [650, 72] on icon at bounding box center [648, 78] width 13 height 13
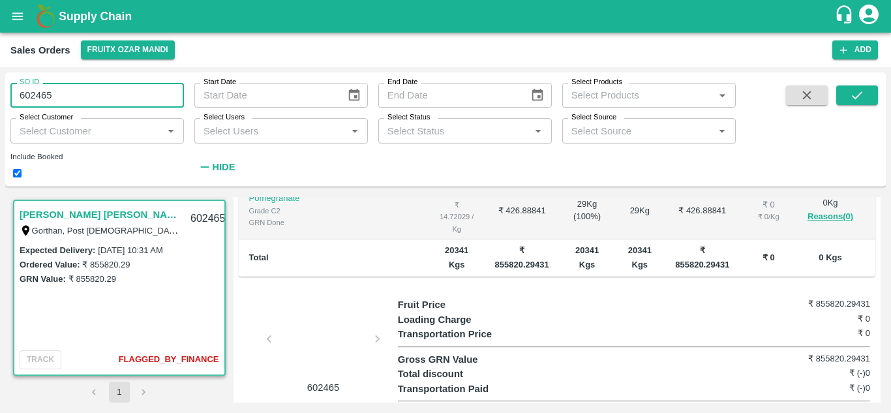
click at [130, 105] on input "602465" at bounding box center [96, 95] width 173 height 25
paste input "text"
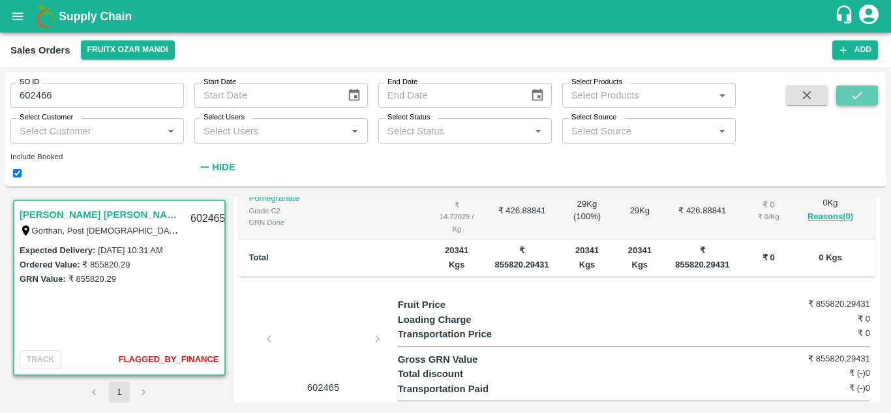
click at [869, 86] on button "submit" at bounding box center [857, 95] width 42 height 20
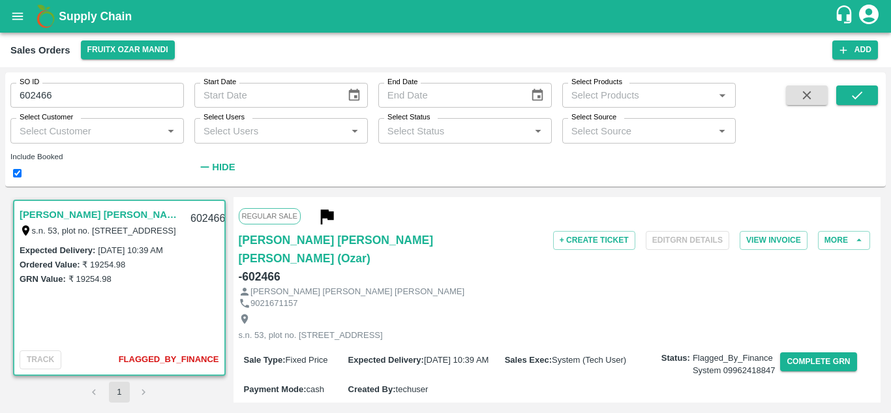
scroll to position [330, 0]
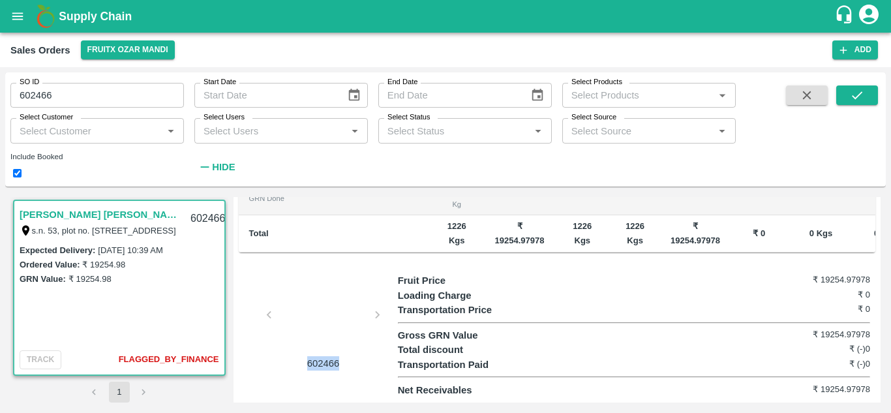
drag, startPoint x: 366, startPoint y: 303, endPoint x: 377, endPoint y: 370, distance: 68.1
click at [377, 370] on div "602466" at bounding box center [318, 321] width 159 height 97
click at [324, 318] on div at bounding box center [324, 318] width 98 height 69
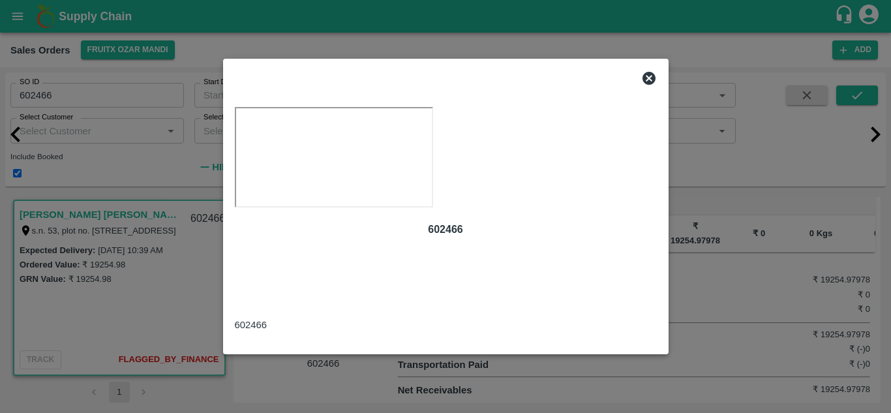
click at [644, 72] on icon at bounding box center [648, 78] width 13 height 13
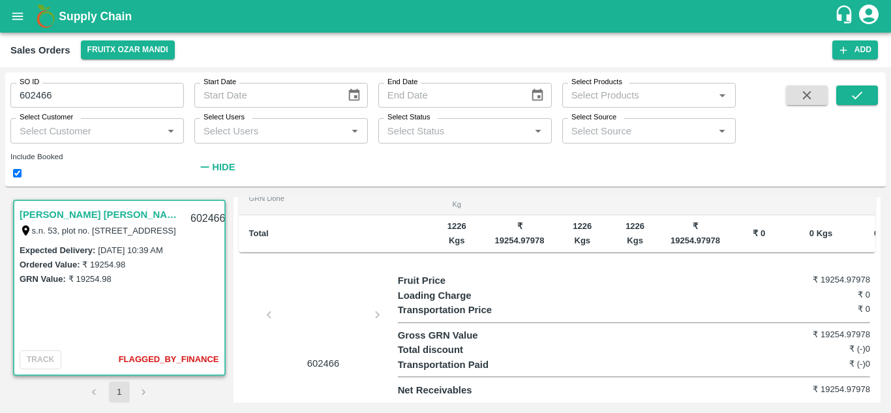
click at [114, 104] on input "602466" at bounding box center [96, 95] width 173 height 25
paste input "text"
click at [867, 89] on button "submit" at bounding box center [857, 95] width 42 height 20
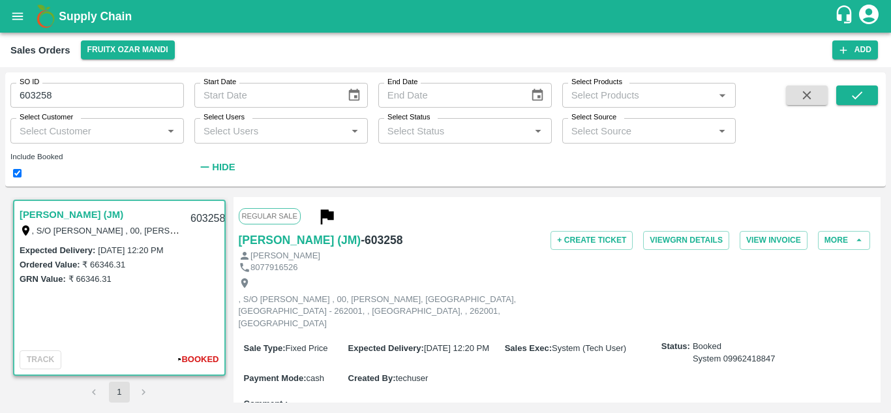
scroll to position [436, 0]
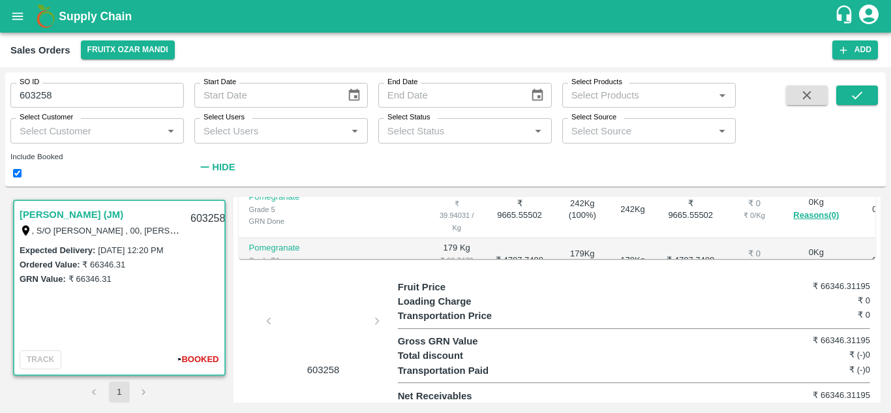
click at [303, 314] on div at bounding box center [324, 324] width 98 height 69
click at [99, 94] on input "603258" at bounding box center [96, 95] width 173 height 25
paste input "text"
type input "603858"
click at [851, 103] on button "submit" at bounding box center [857, 95] width 42 height 20
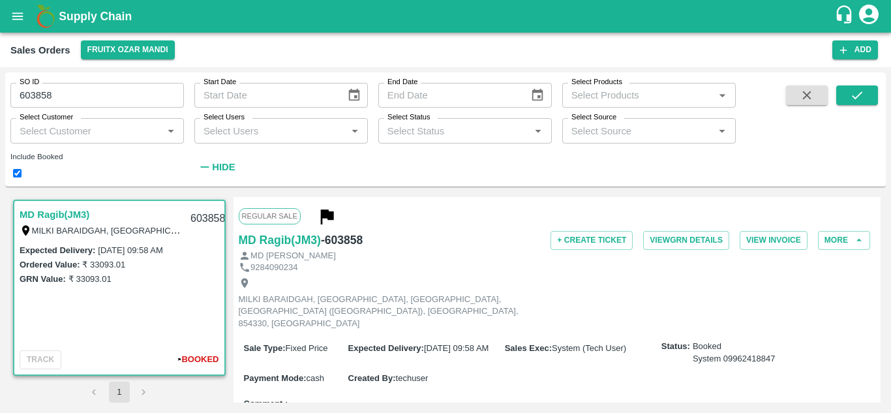
click at [76, 102] on input "603858" at bounding box center [96, 95] width 173 height 25
paste input "text"
click at [854, 90] on icon "submit" at bounding box center [857, 95] width 14 height 14
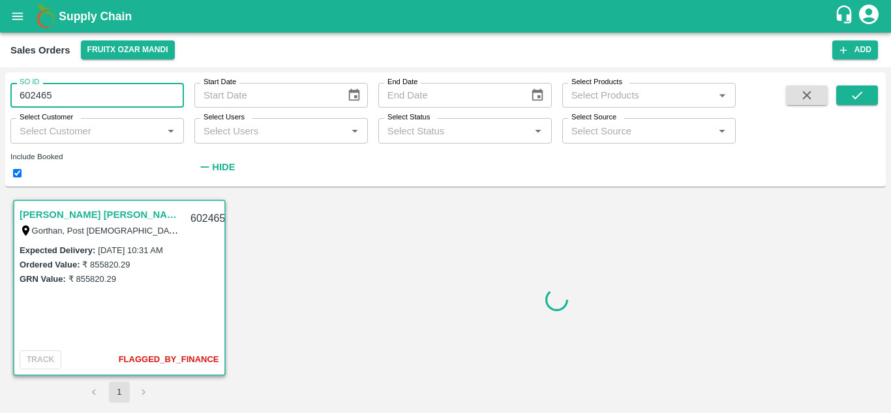
click at [76, 99] on input "602465" at bounding box center [96, 95] width 173 height 25
paste input "text"
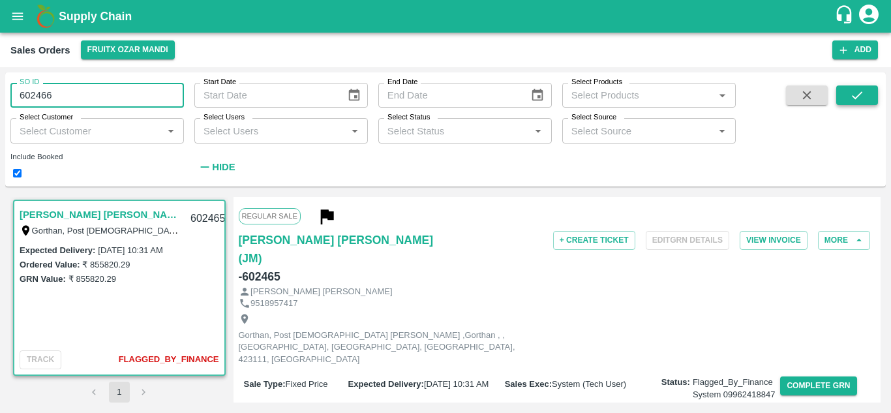
click at [856, 94] on icon "submit" at bounding box center [857, 95] width 14 height 14
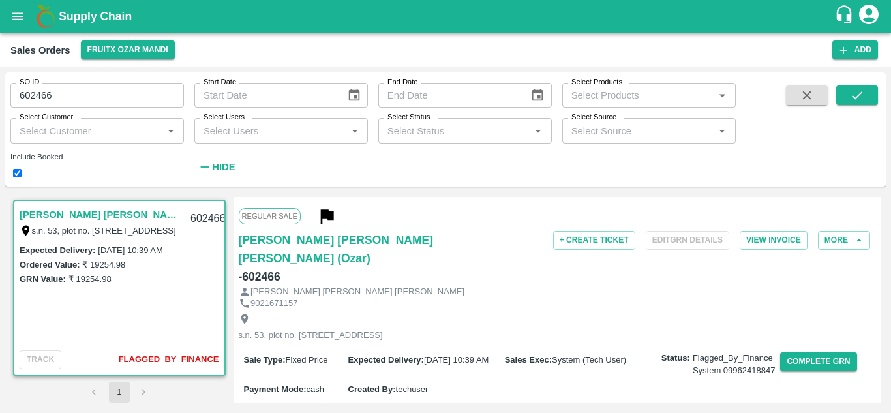
click at [108, 100] on input "602466" at bounding box center [96, 95] width 173 height 25
paste input "text"
click at [856, 98] on icon "submit" at bounding box center [857, 95] width 10 height 8
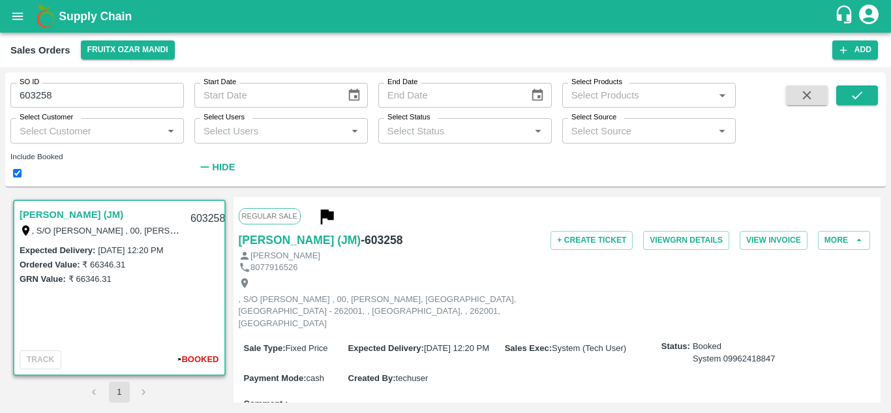
click at [76, 76] on div "SO ID 603258 SO ID" at bounding box center [92, 89] width 184 height 35
click at [81, 91] on input "603258" at bounding box center [96, 95] width 173 height 25
paste input "text"
click at [851, 106] on span at bounding box center [857, 131] width 42 height 93
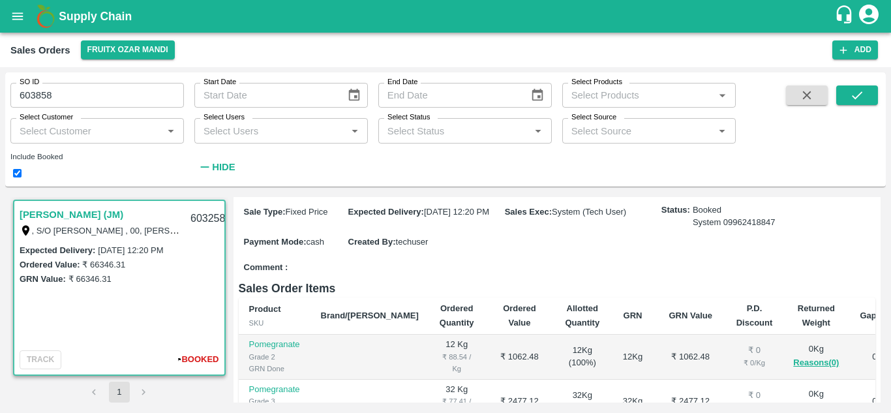
scroll to position [12, 0]
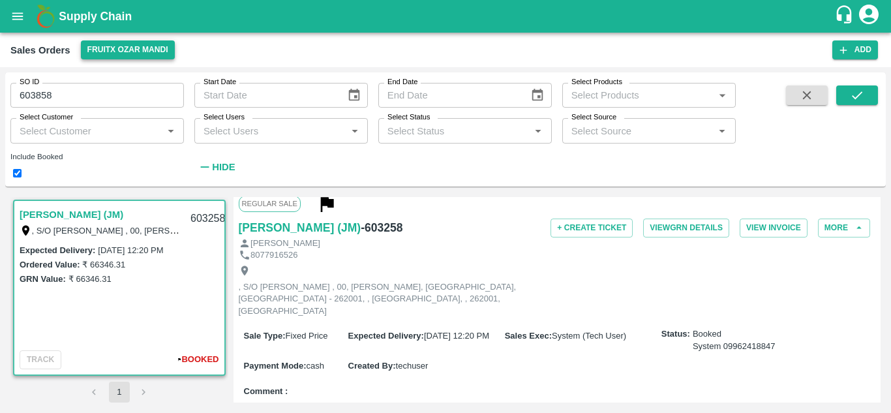
click at [118, 54] on button "FruitX Ozar Mandi" at bounding box center [128, 49] width 94 height 19
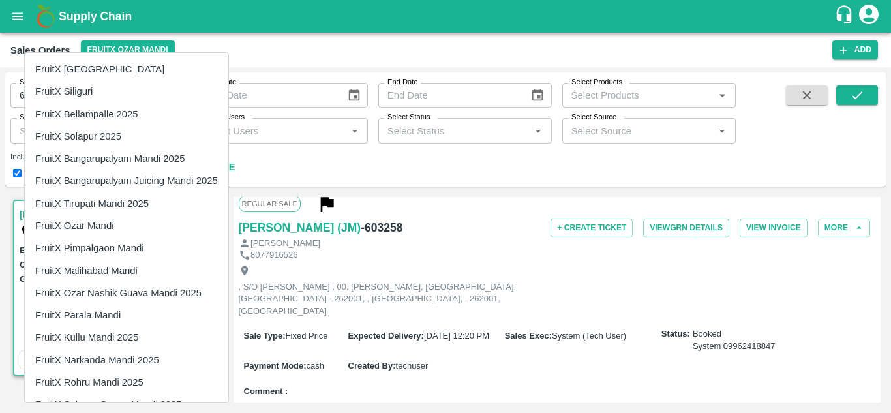
scroll to position [42, 0]
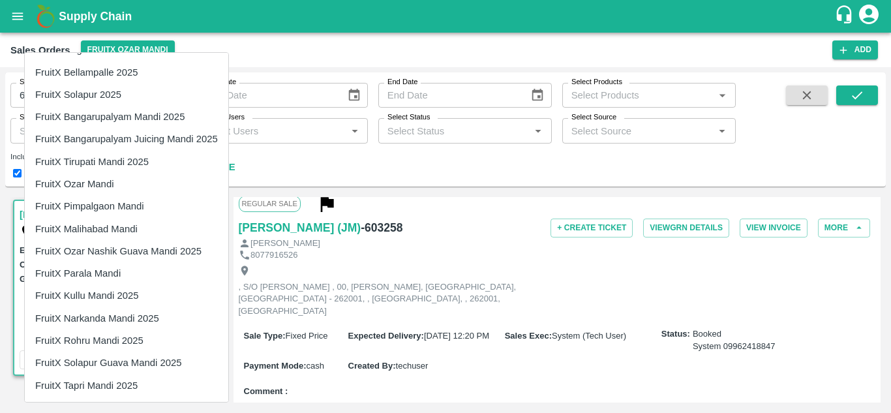
click at [91, 276] on li "FruitX Parala Mandi" at bounding box center [126, 273] width 203 height 22
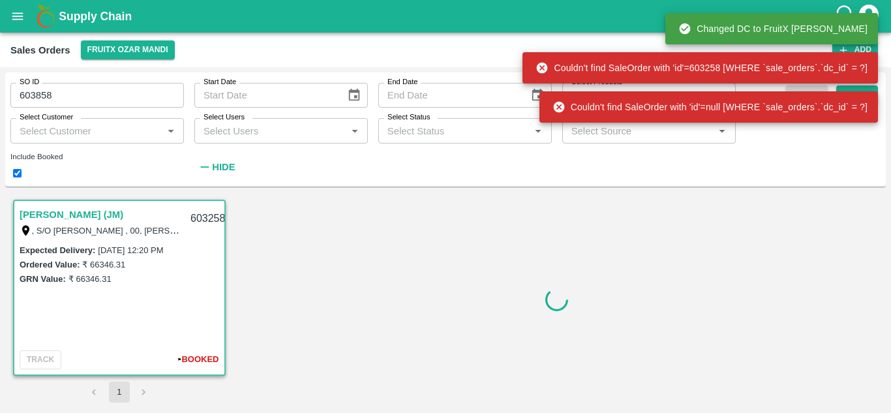
click at [65, 89] on input "603858" at bounding box center [96, 95] width 173 height 25
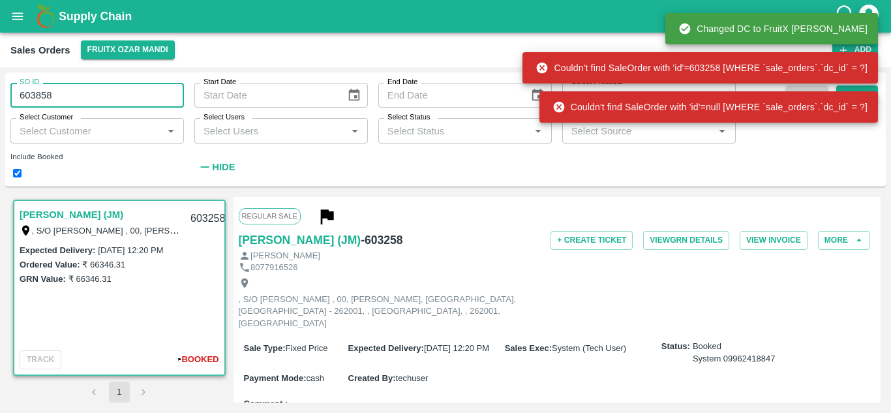
click at [65, 89] on input "603858" at bounding box center [96, 95] width 173 height 25
paste input "text"
type input "601686"
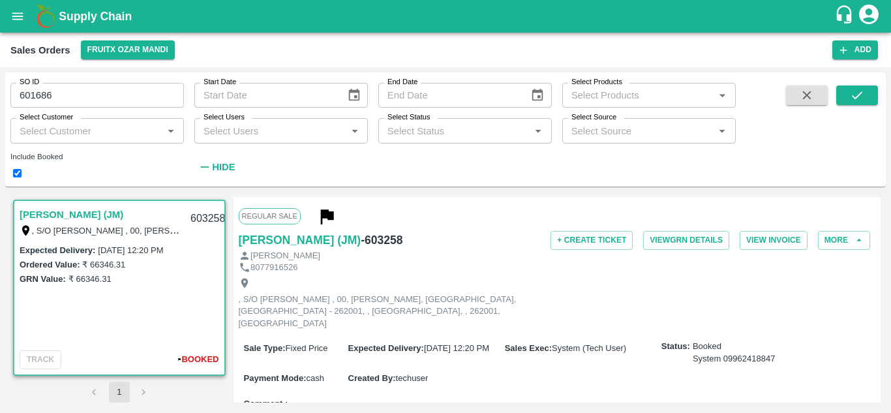
click at [872, 83] on div "SO ID 601686 SO ID Start Date Start Date End Date End Date Select Products Sele…" at bounding box center [445, 130] width 880 height 104
click at [867, 92] on button "submit" at bounding box center [857, 95] width 42 height 20
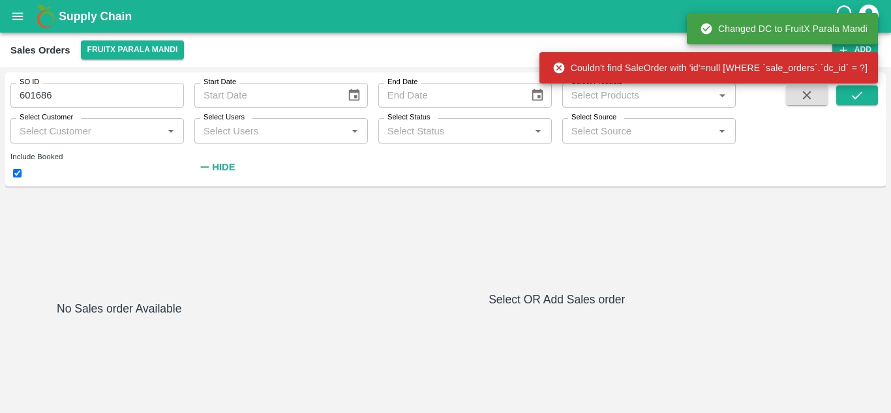
click at [22, 173] on input "checkbox" at bounding box center [17, 173] width 8 height 8
checkbox input "false"
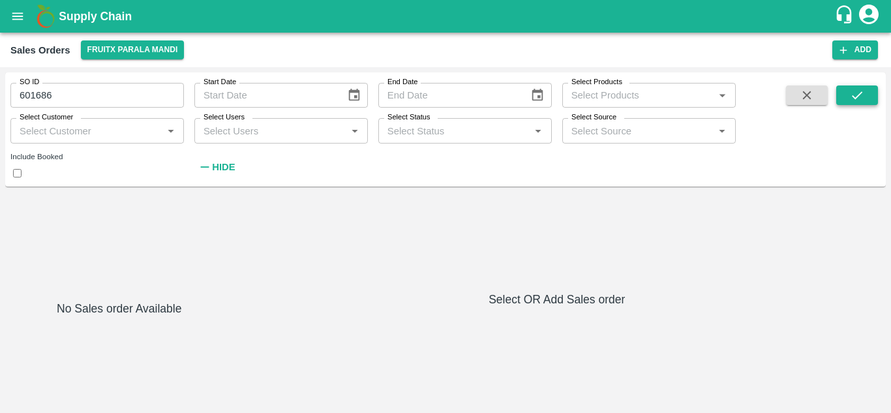
click at [859, 98] on icon "submit" at bounding box center [857, 95] width 14 height 14
